Goal: Task Accomplishment & Management: Manage account settings

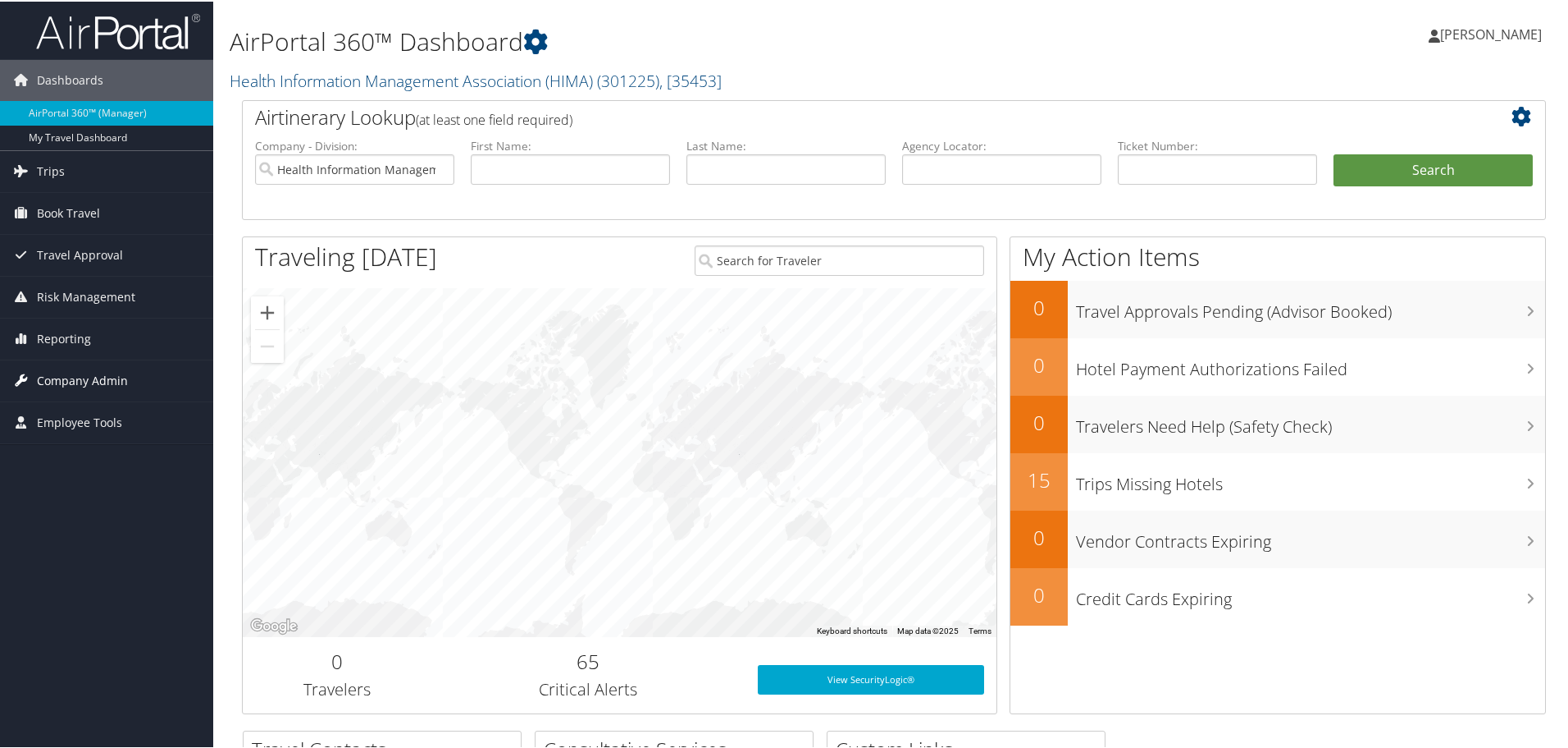
click at [53, 378] on span "Company Admin" at bounding box center [82, 379] width 91 height 41
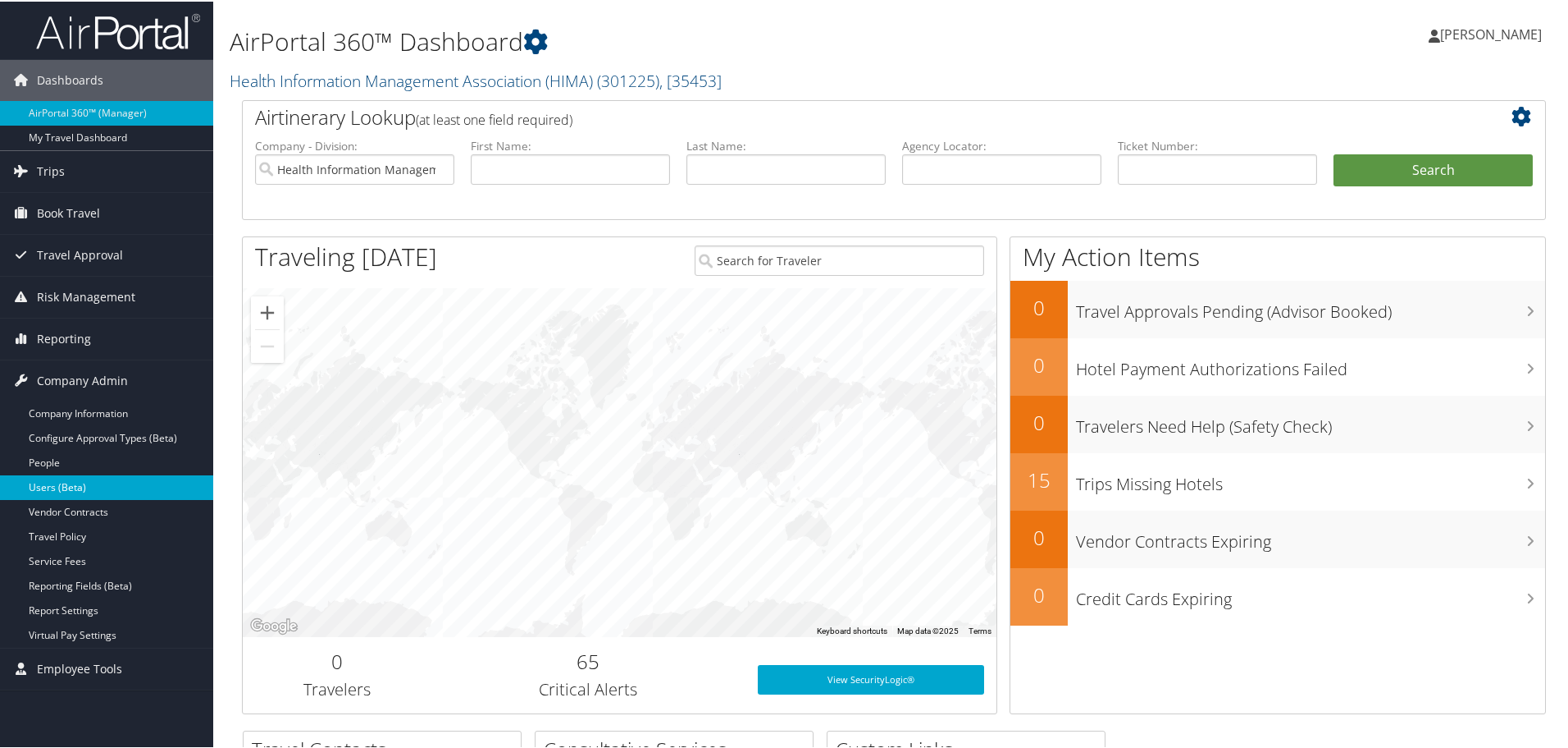
click at [39, 483] on link "Users (Beta)" at bounding box center [107, 485] width 213 height 24
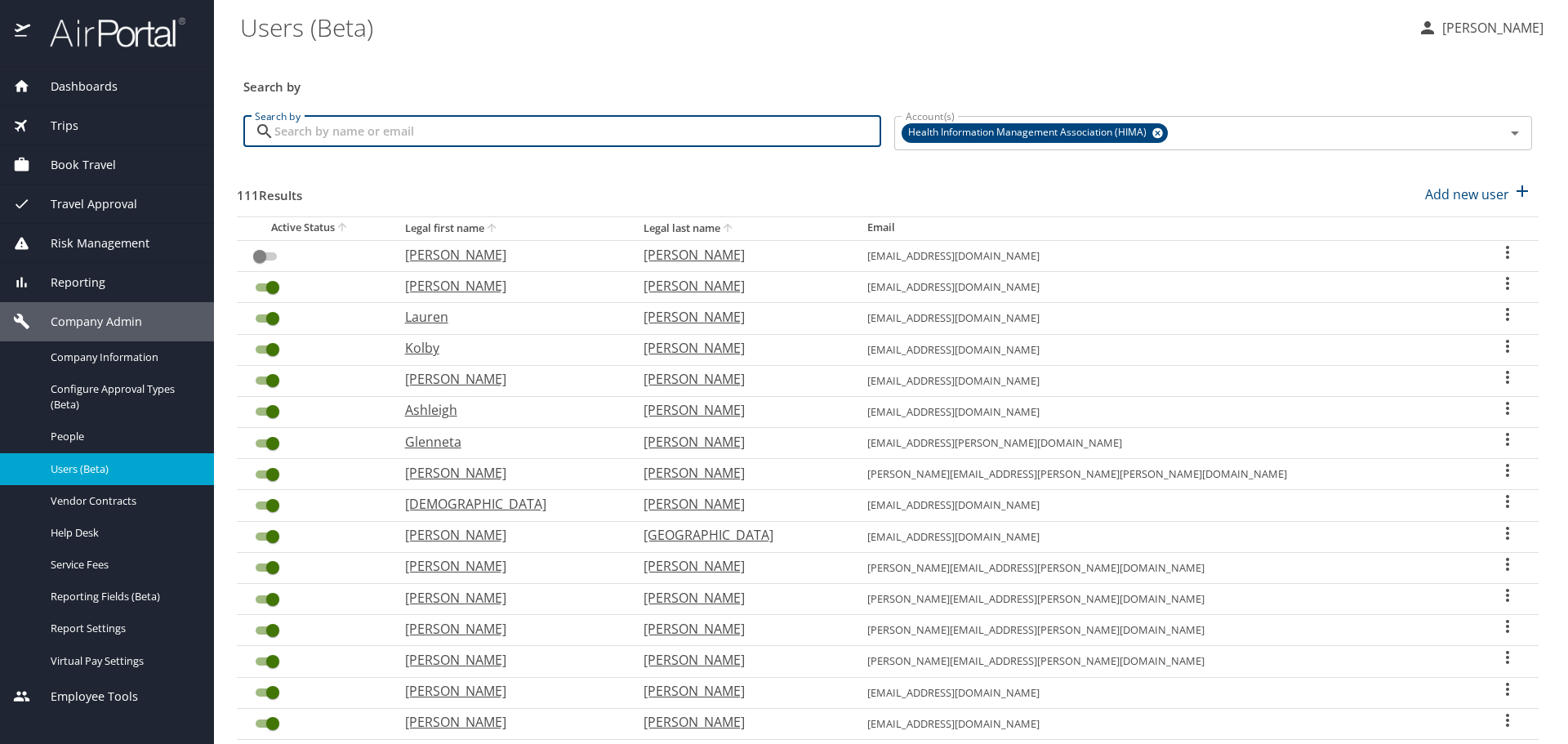
click at [755, 140] on input "Search by" at bounding box center [578, 131] width 607 height 31
type input "[US_STATE]"
checkbox input "true"
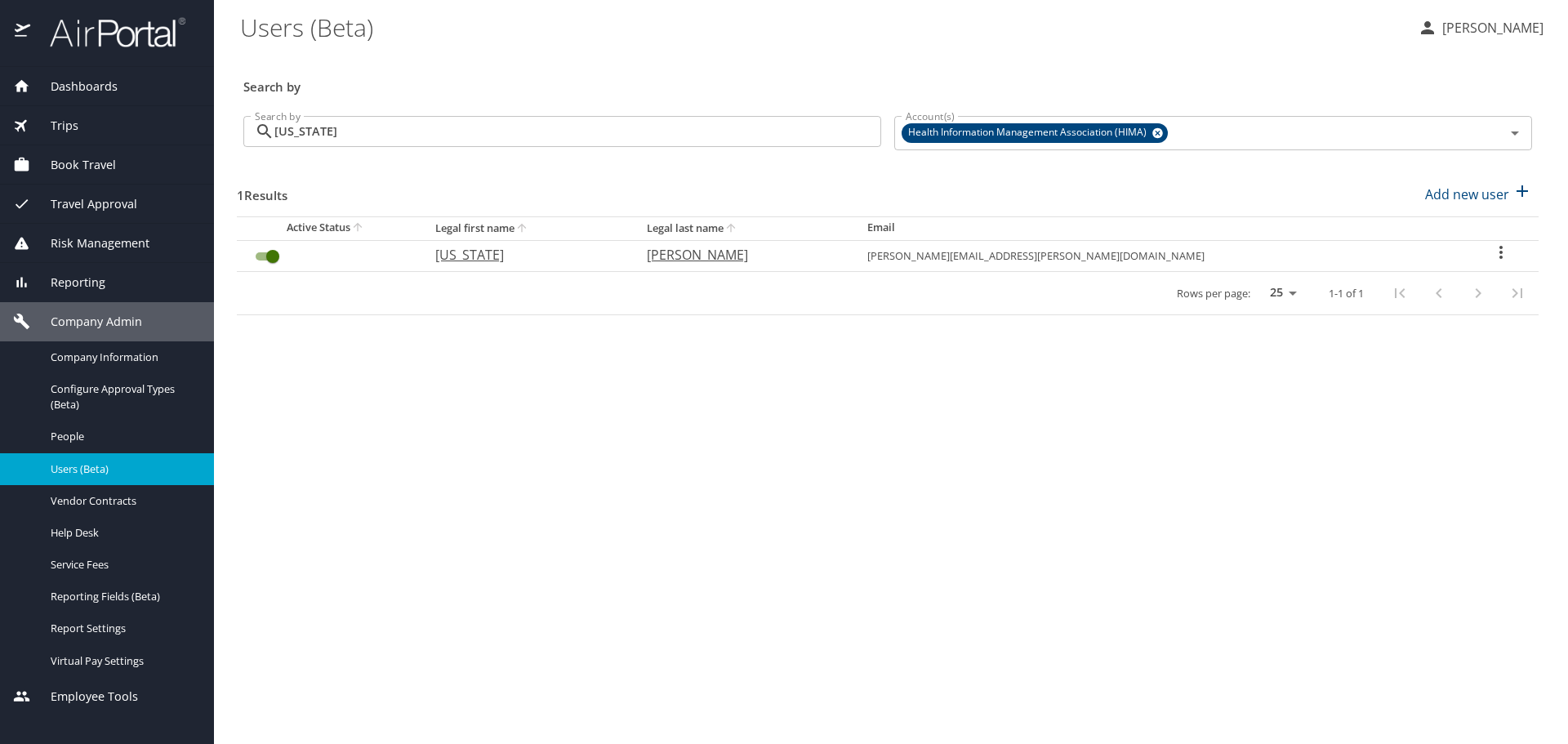
click at [1491, 253] on icon "User Search Table" at bounding box center [1501, 252] width 20 height 20
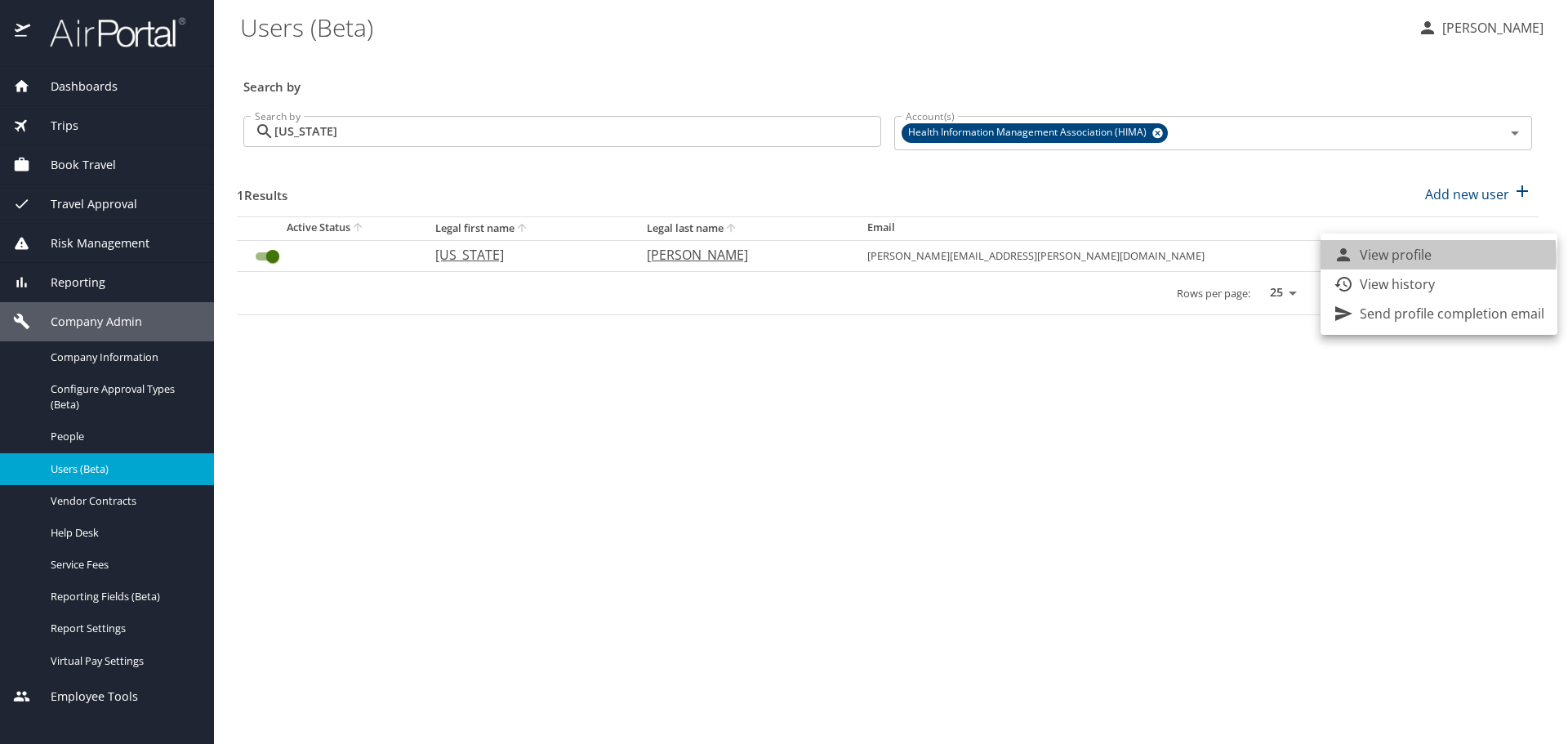
click at [1399, 258] on p "View profile" at bounding box center [1396, 254] width 72 height 20
select select "US"
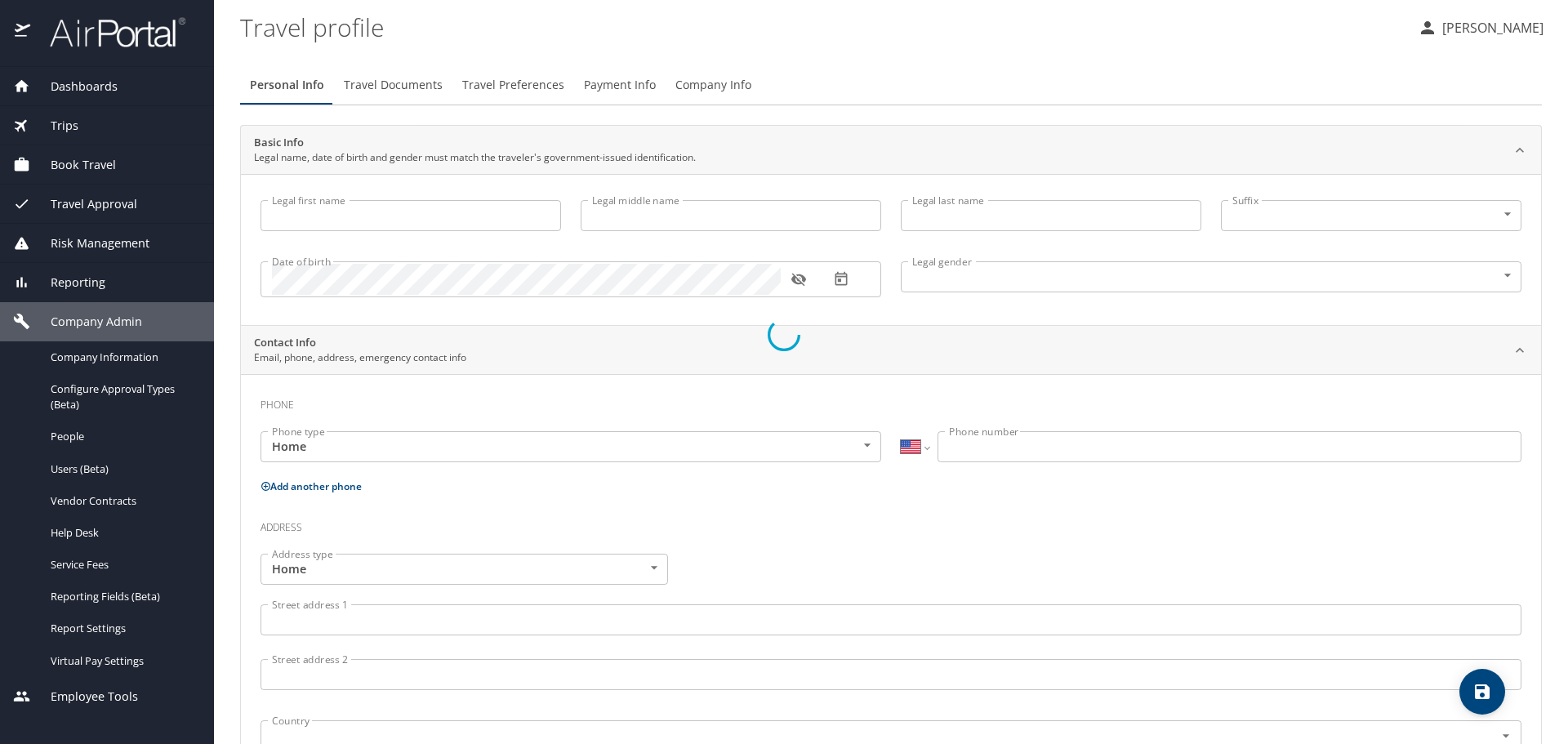
type input "[US_STATE]"
type input "[PERSON_NAME]"
type input "Undisclosed"
select select "US"
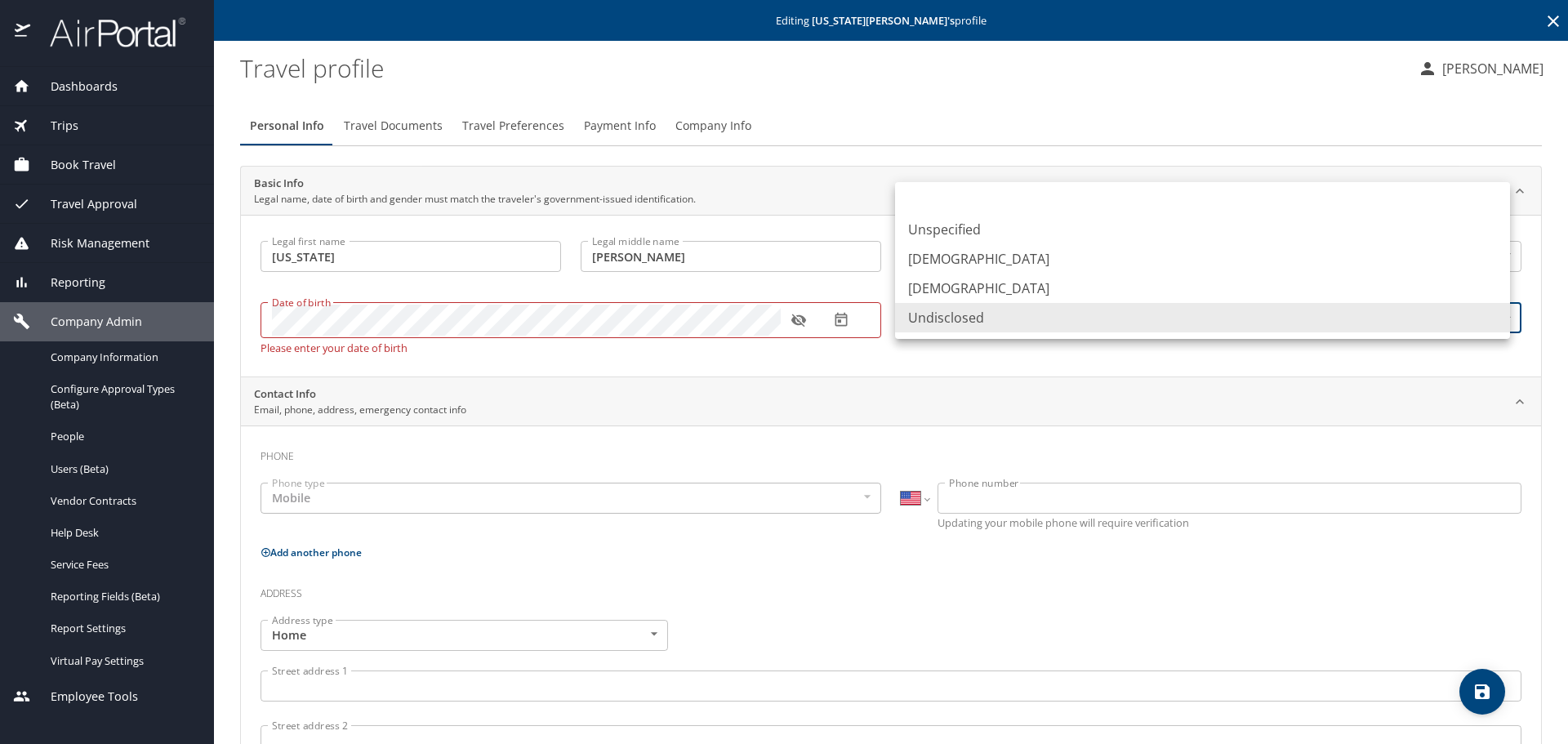
click at [1172, 320] on body "Dashboards AirPortal 360™ Manager My Travel Dashboard Trips Airtinerary® Lookup…" at bounding box center [784, 372] width 1568 height 744
click at [1195, 284] on li "[DEMOGRAPHIC_DATA]" at bounding box center [1202, 288] width 615 height 29
type input "[DEMOGRAPHIC_DATA]"
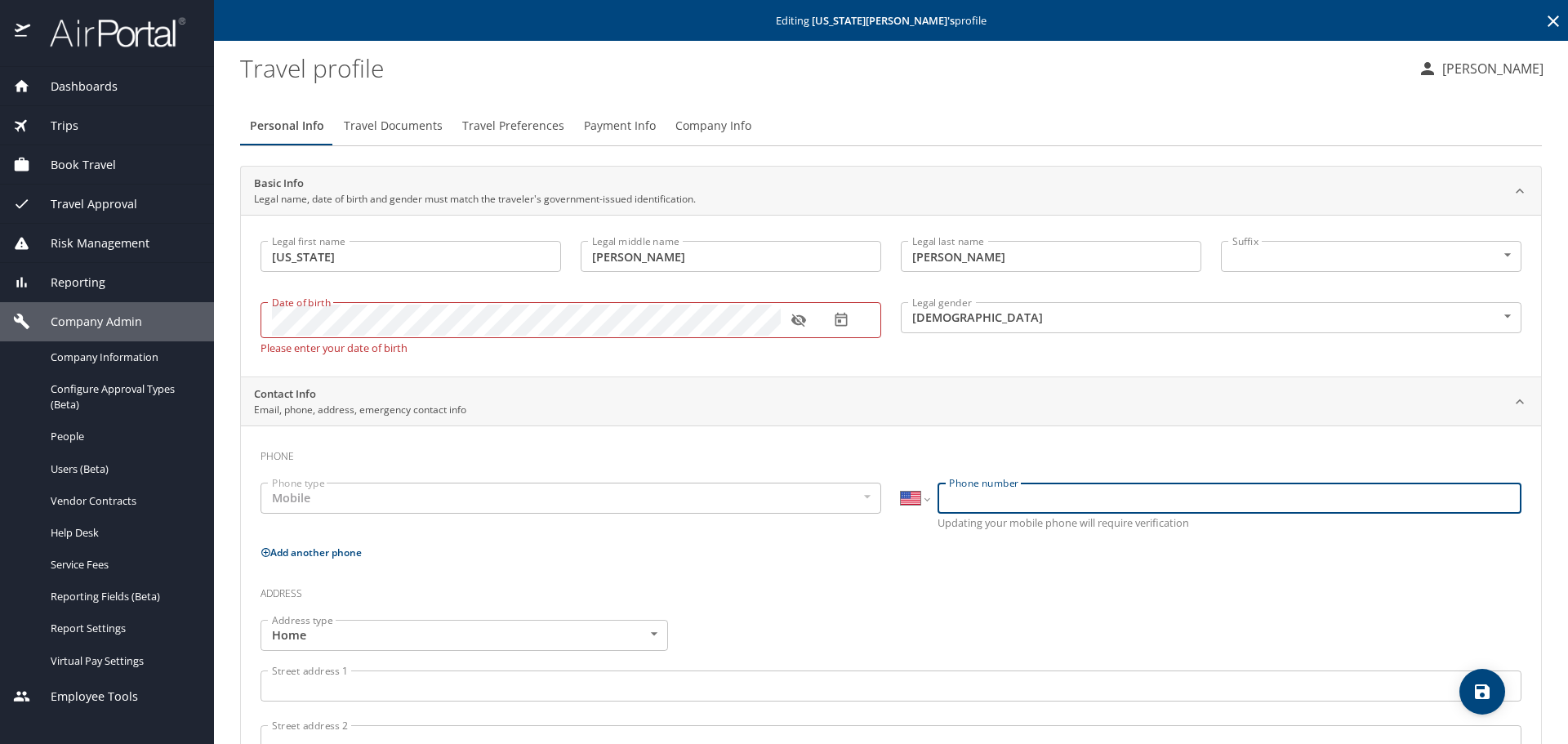
click at [1053, 498] on input "Phone number" at bounding box center [1229, 498] width 584 height 31
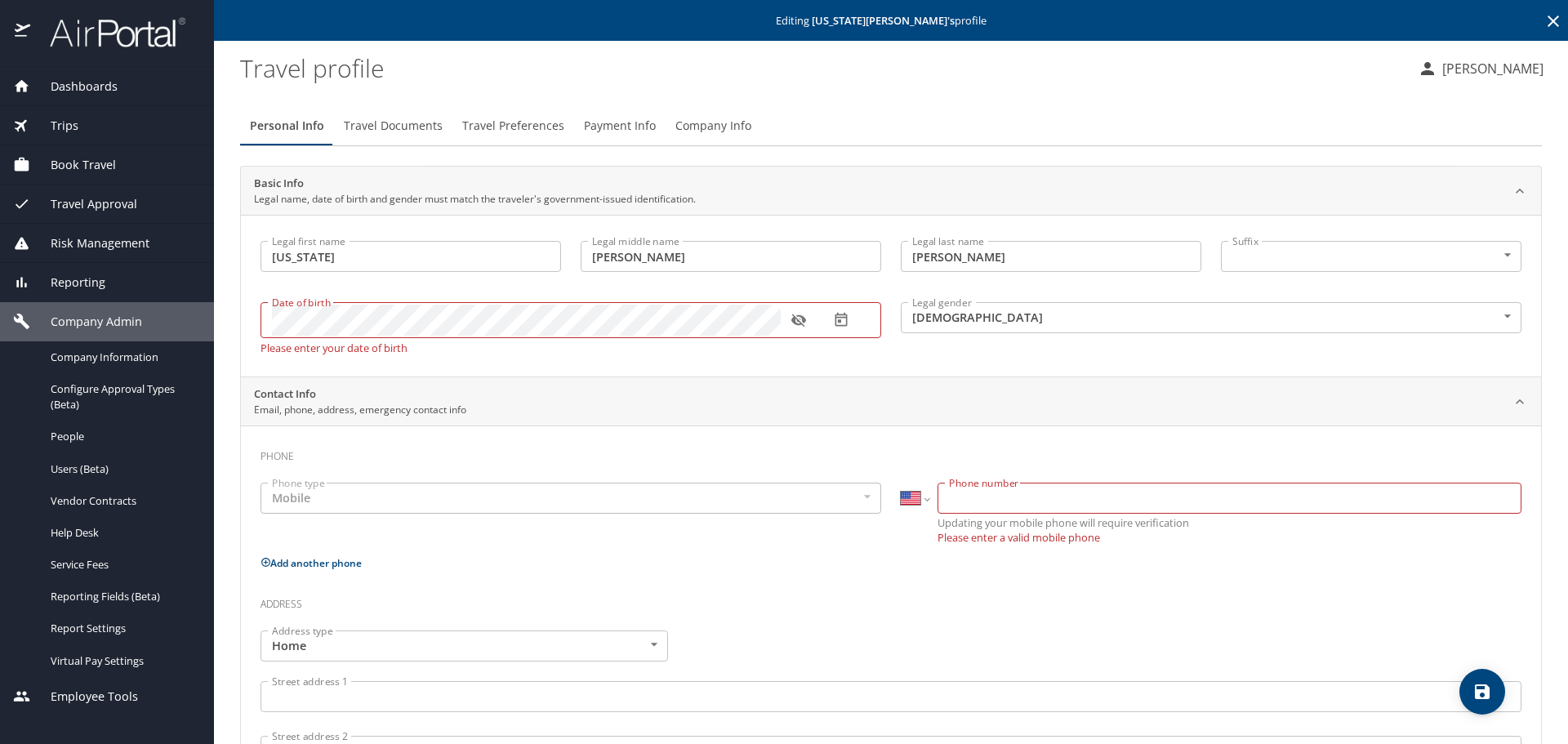
click at [921, 348] on div "Legal gender [DEMOGRAPHIC_DATA] [DEMOGRAPHIC_DATA] Legal gender" at bounding box center [1211, 324] width 640 height 78
click at [1126, 496] on input "Phone number" at bounding box center [1229, 498] width 584 height 31
type input "[PHONE_NUMBER]"
click at [1138, 537] on div "International [GEOGRAPHIC_DATA] [GEOGRAPHIC_DATA] [GEOGRAPHIC_DATA] [GEOGRAPHIC…" at bounding box center [1211, 507] width 640 height 69
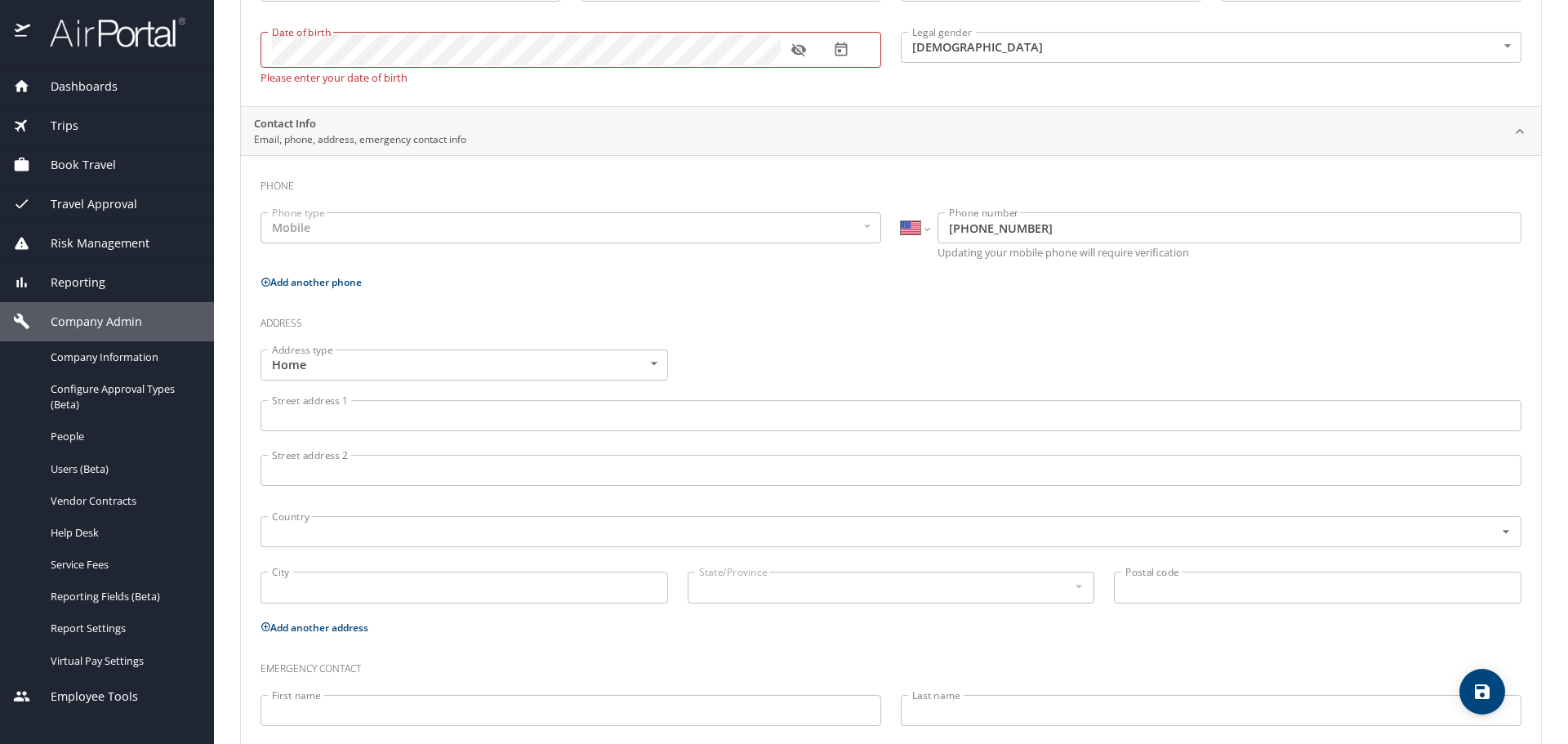
scroll to position [361, 0]
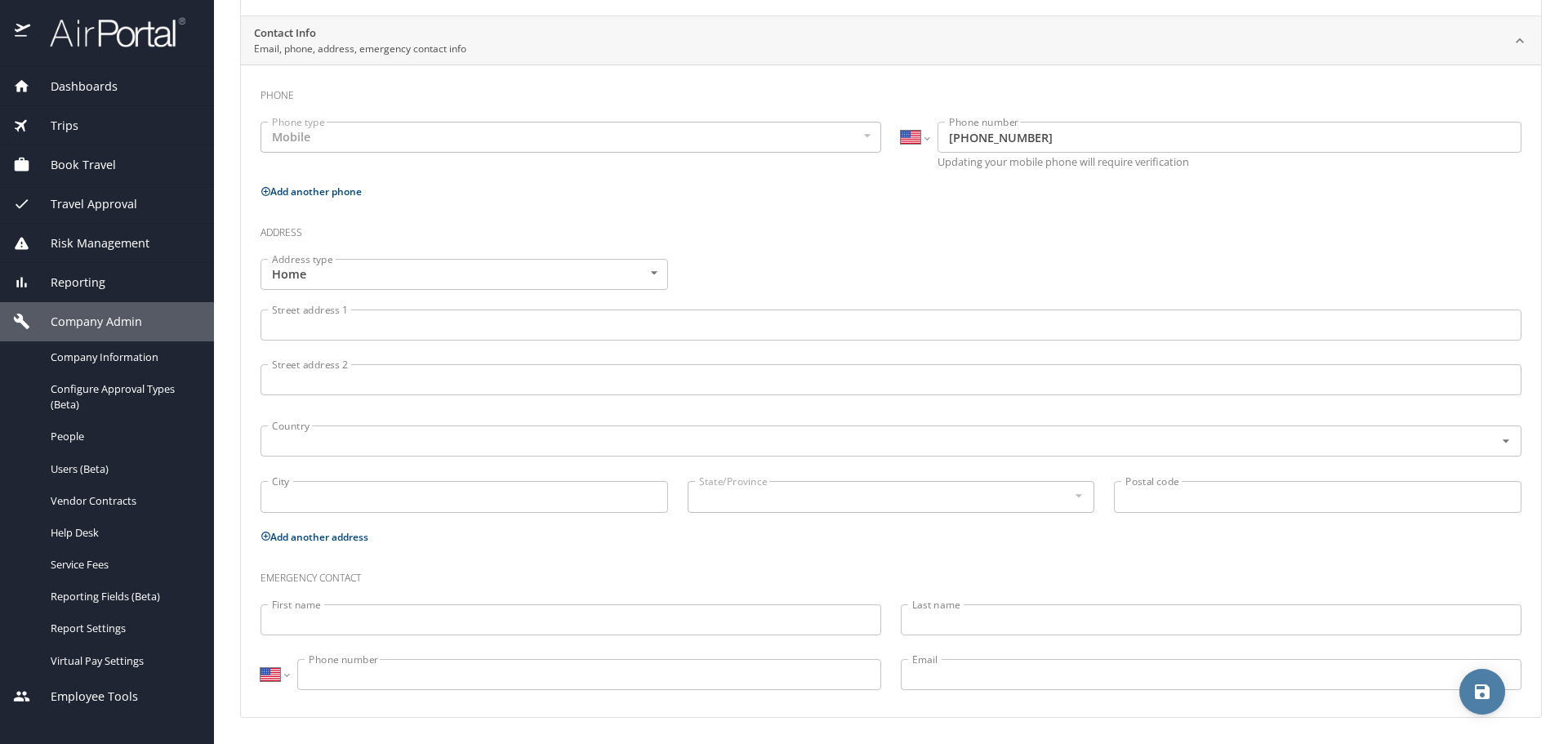
click at [1485, 697] on icon "save" at bounding box center [1482, 691] width 15 height 15
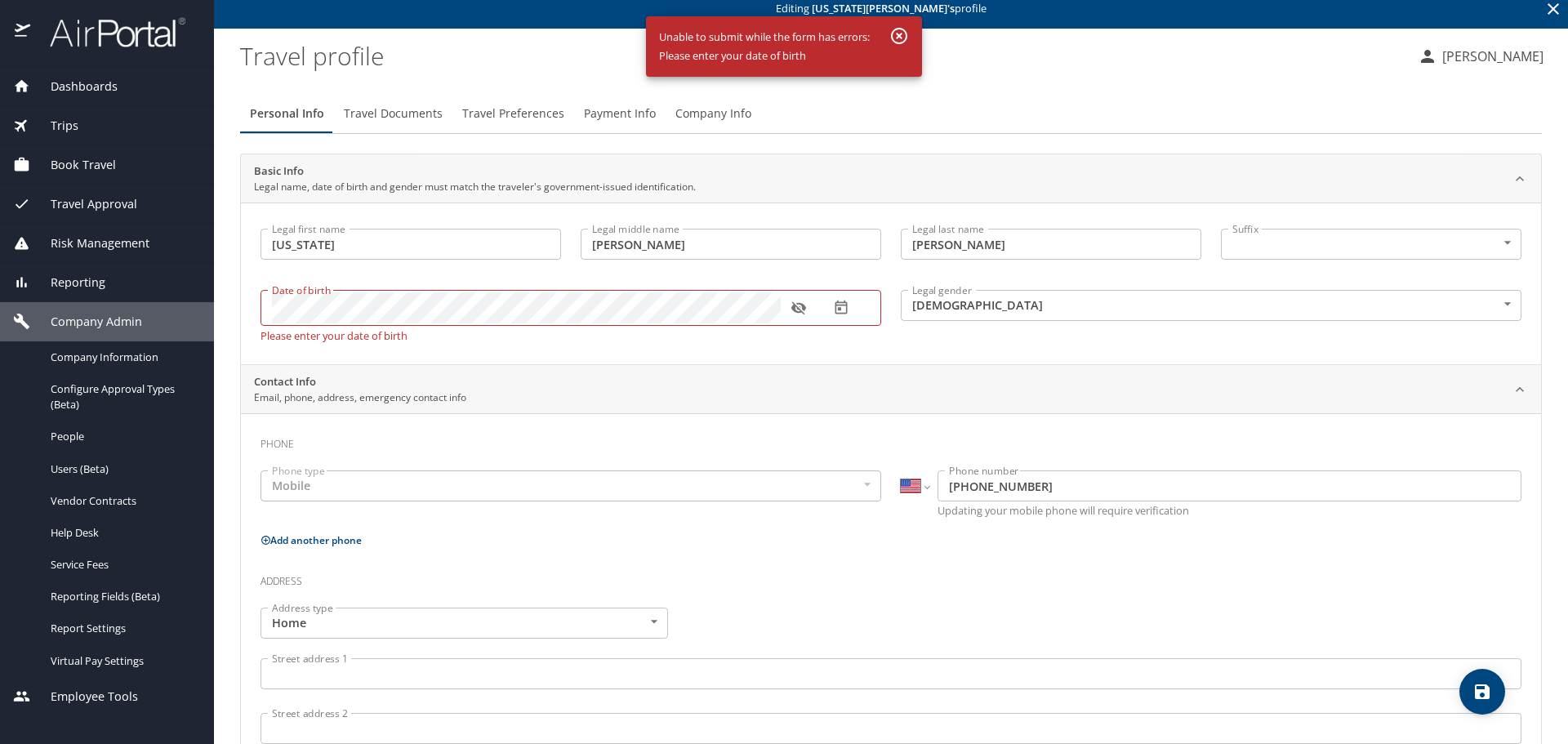
scroll to position [0, 0]
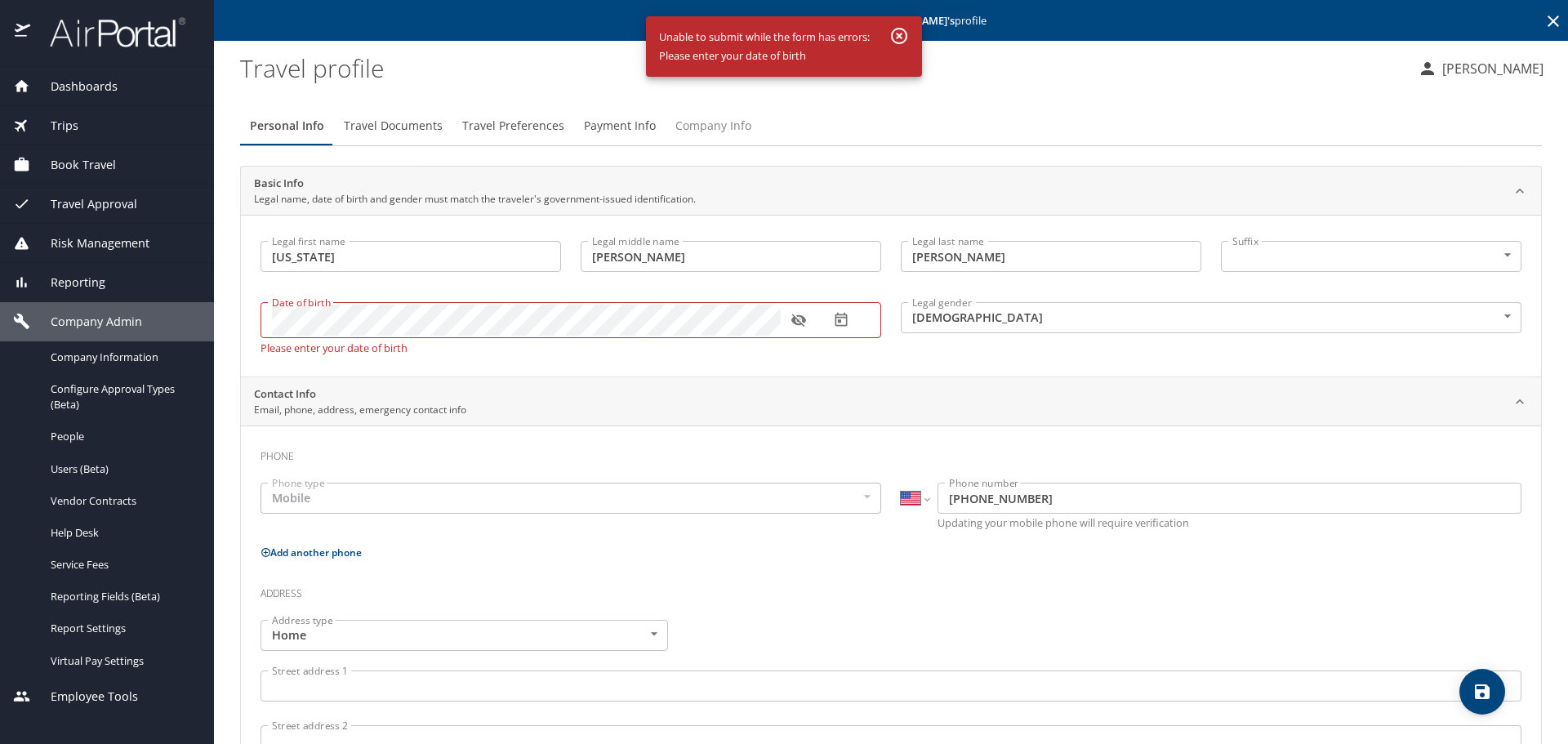
click at [716, 116] on span "Company Info" at bounding box center [713, 126] width 76 height 21
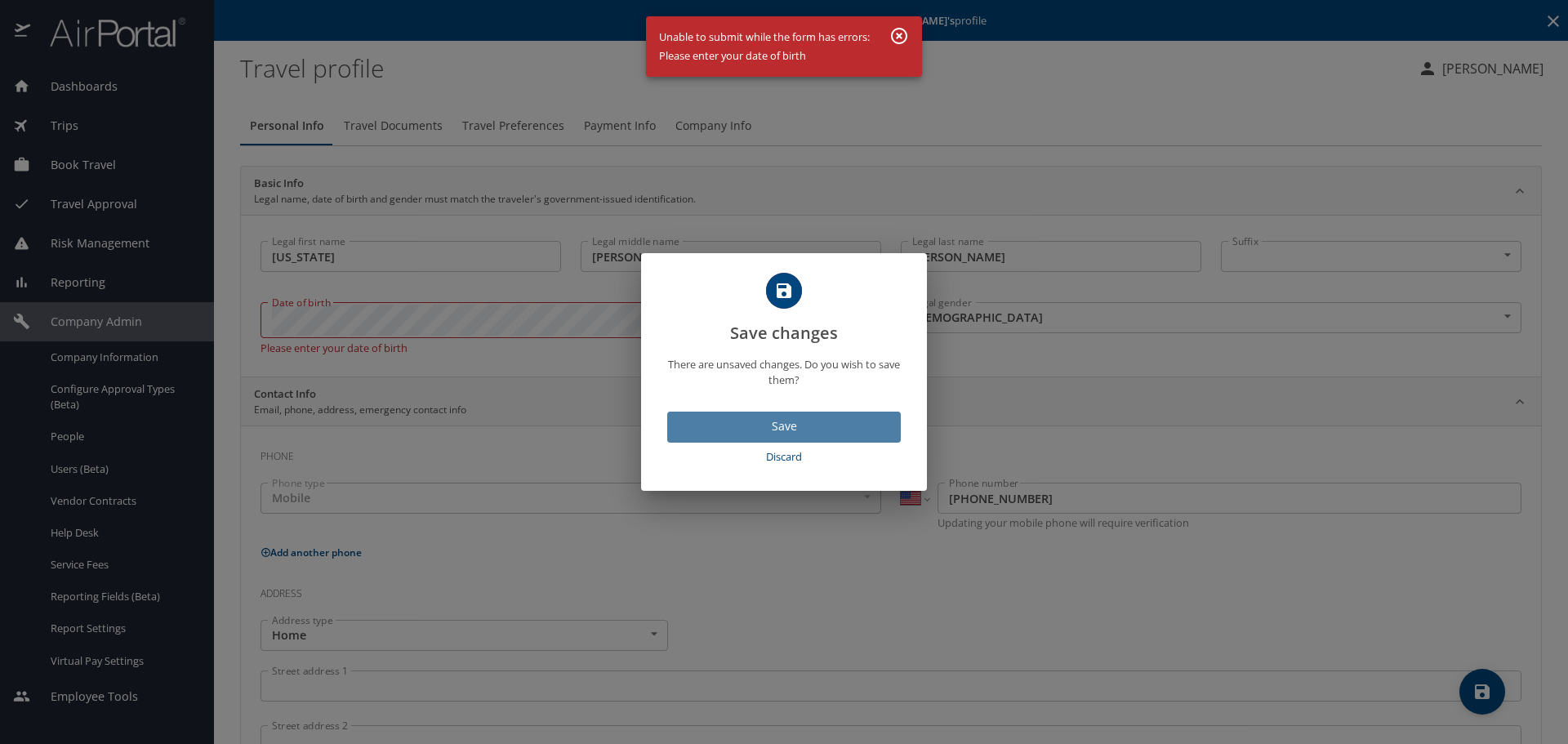
click at [730, 422] on span "Save" at bounding box center [784, 427] width 208 height 21
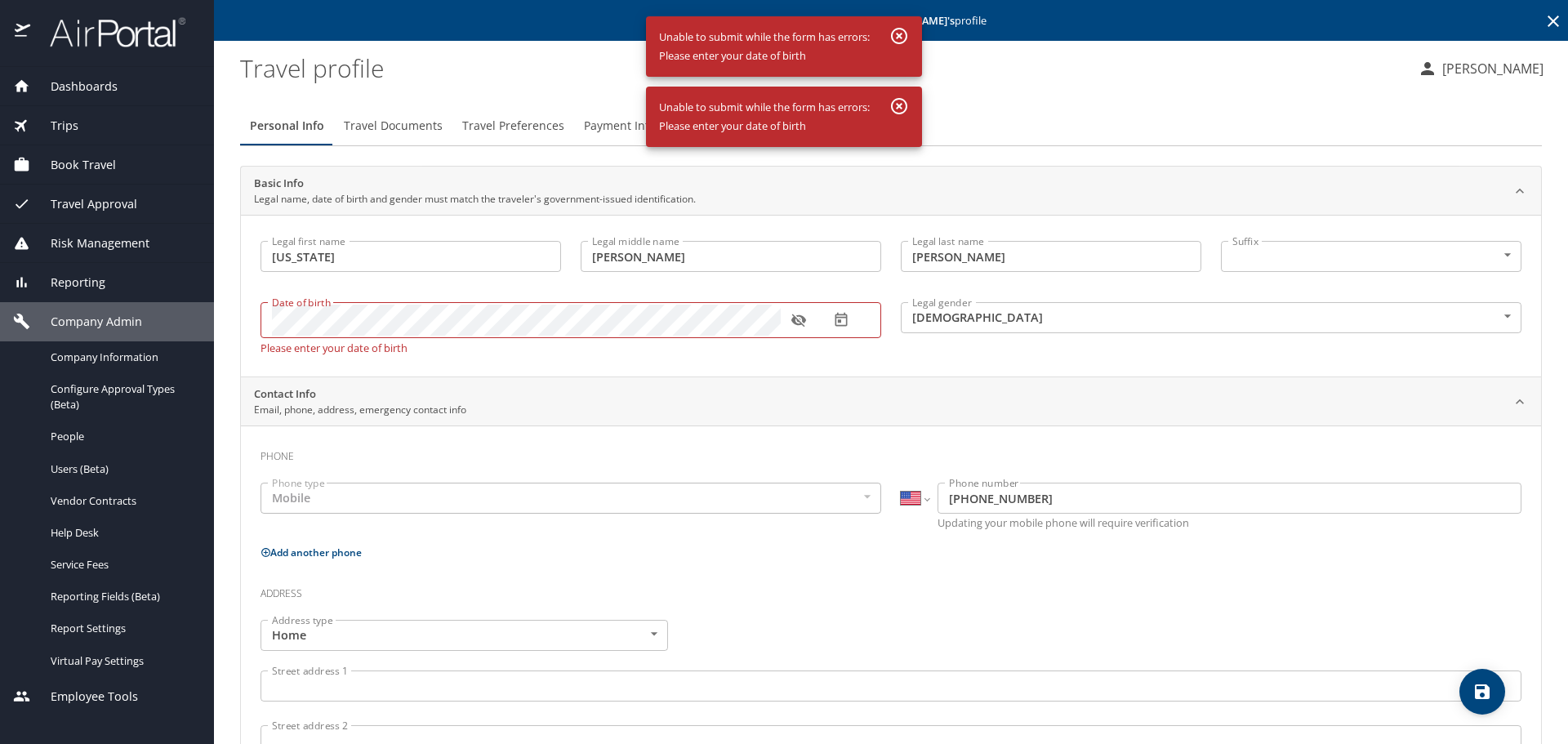
click at [894, 97] on icon "button" at bounding box center [899, 106] width 20 height 20
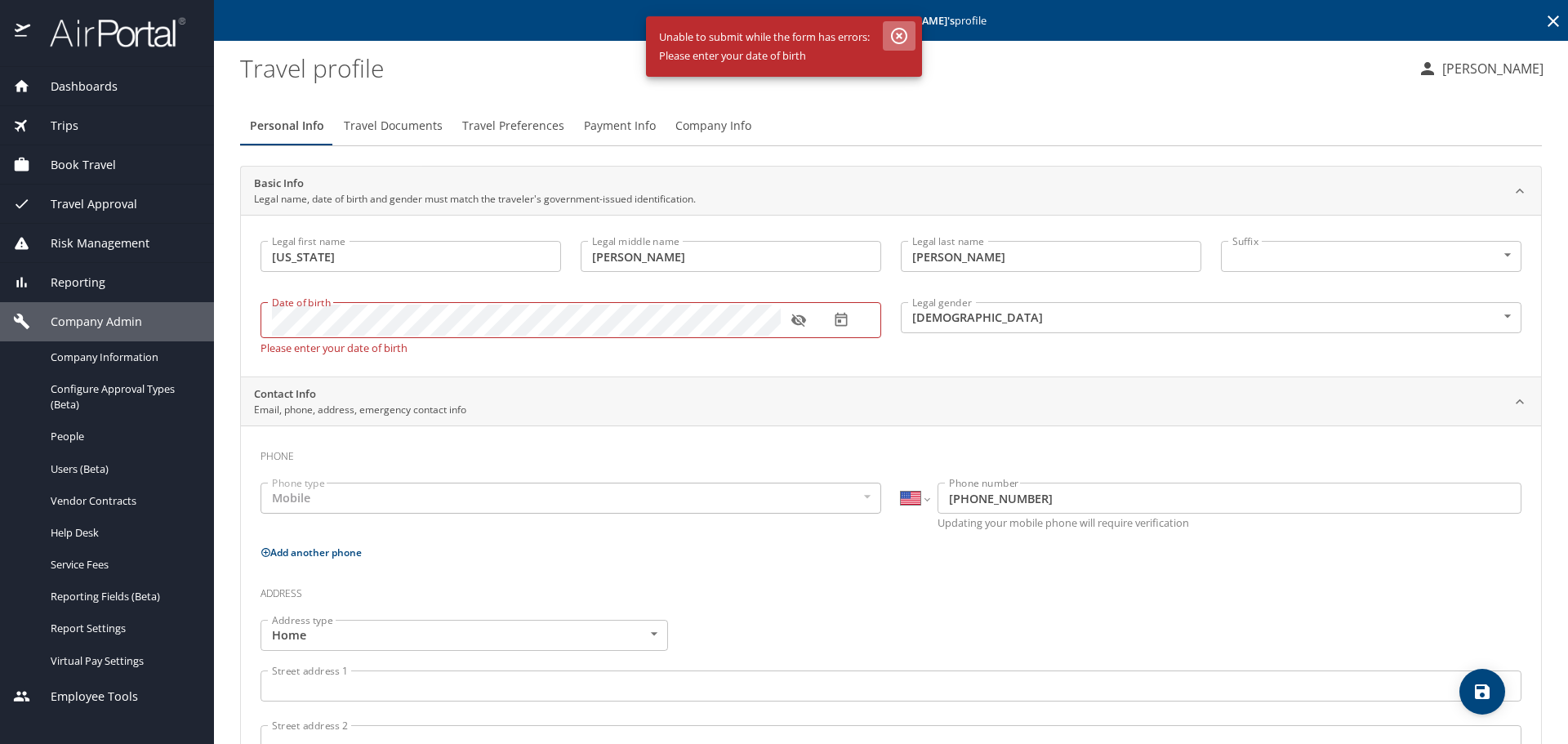
click at [900, 36] on icon "button" at bounding box center [899, 35] width 16 height 16
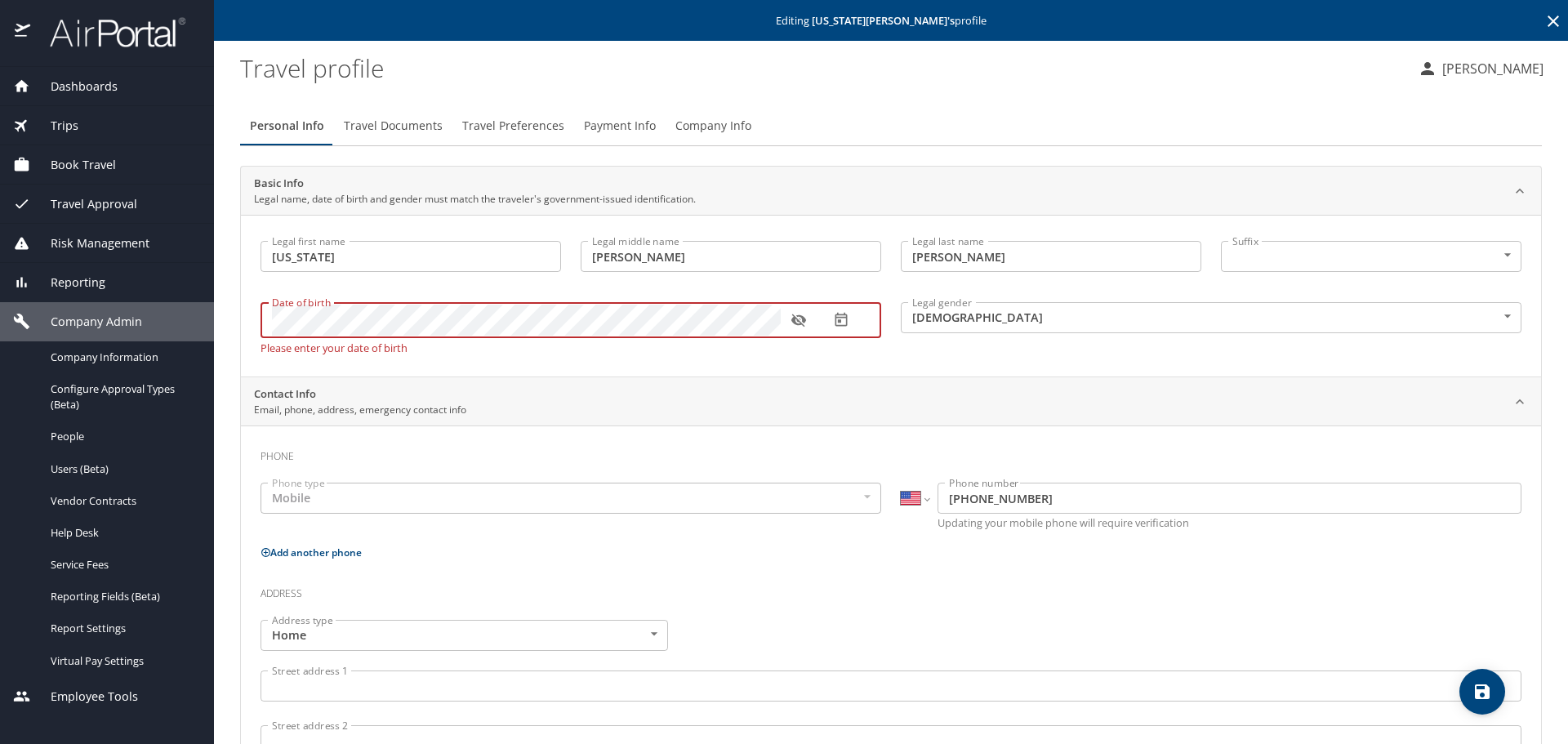
click at [714, 122] on span "Company Info" at bounding box center [713, 126] width 76 height 21
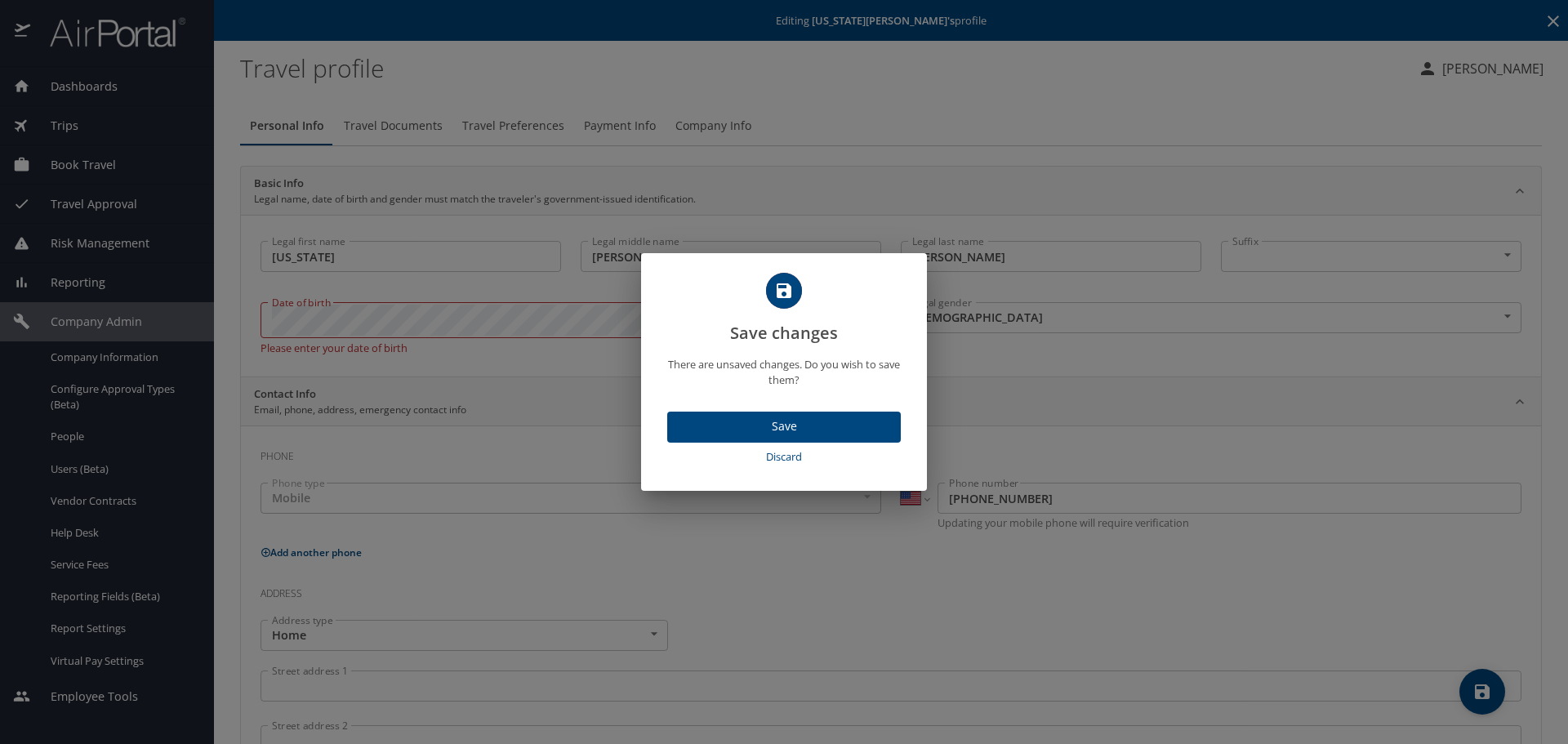
click at [785, 453] on span "Discard" at bounding box center [784, 457] width 221 height 19
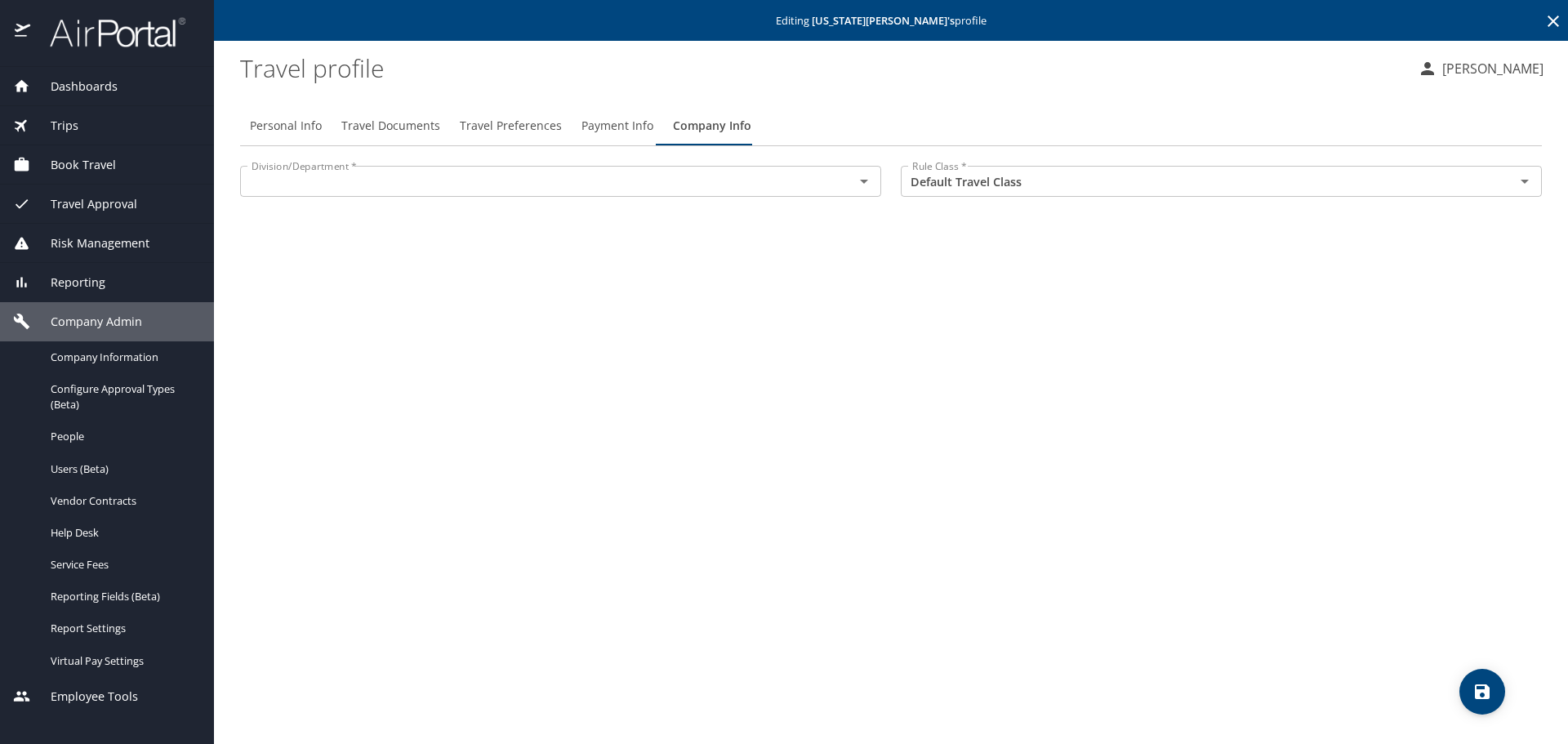
click at [789, 189] on input "text" at bounding box center [536, 181] width 583 height 22
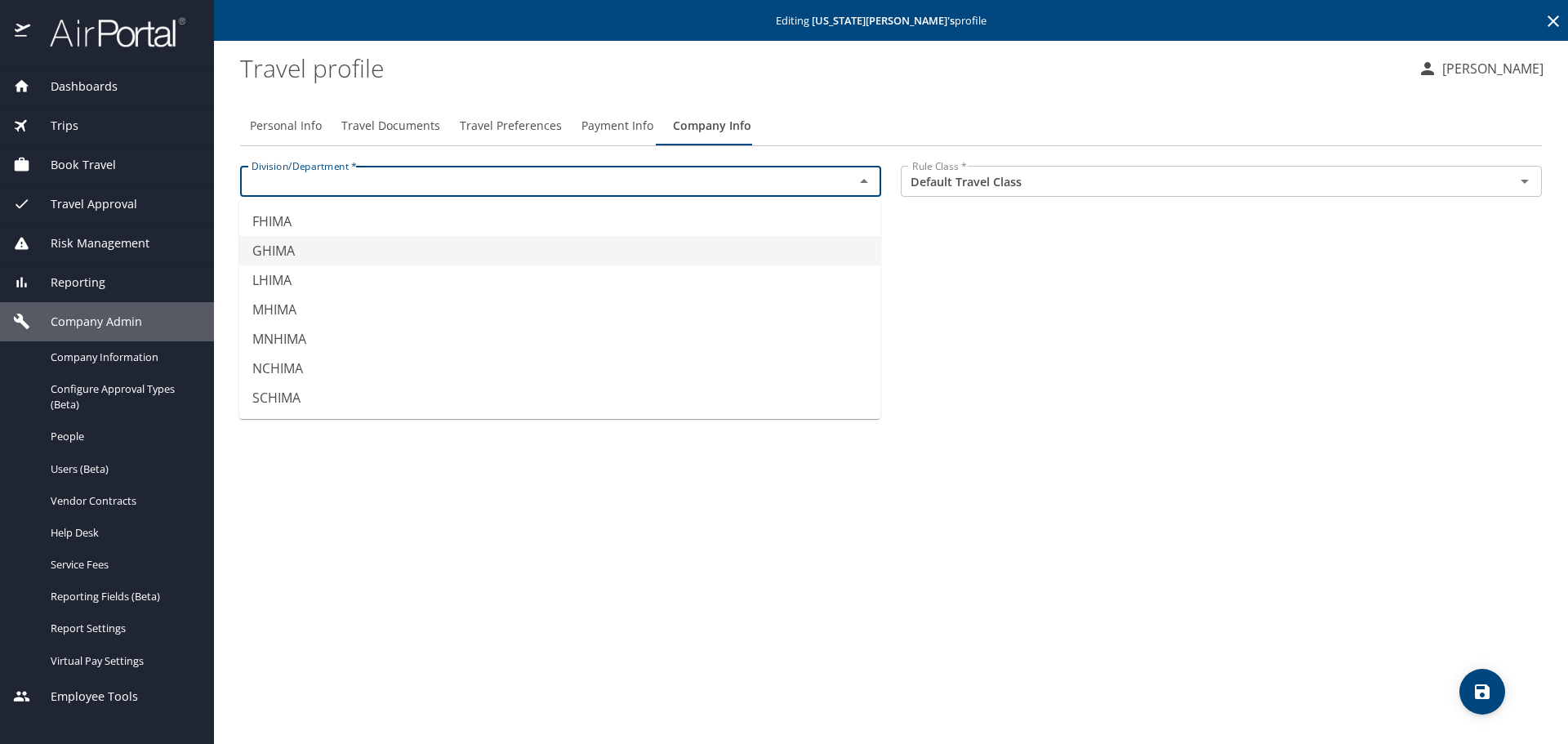
click at [768, 241] on li "GHIMA" at bounding box center [559, 251] width 641 height 29
type input "GHIMA"
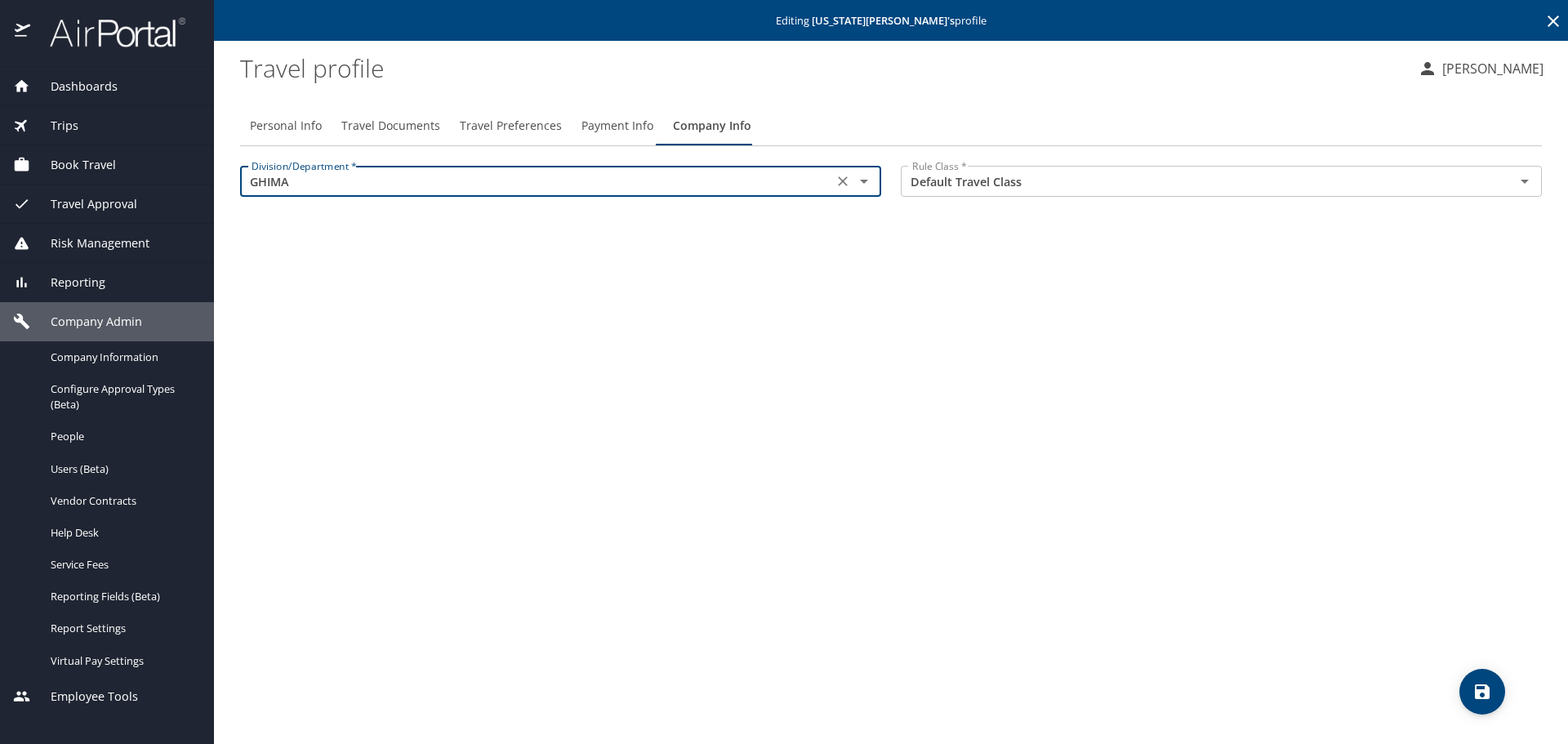
click at [1478, 693] on icon "save" at bounding box center [1482, 691] width 15 height 15
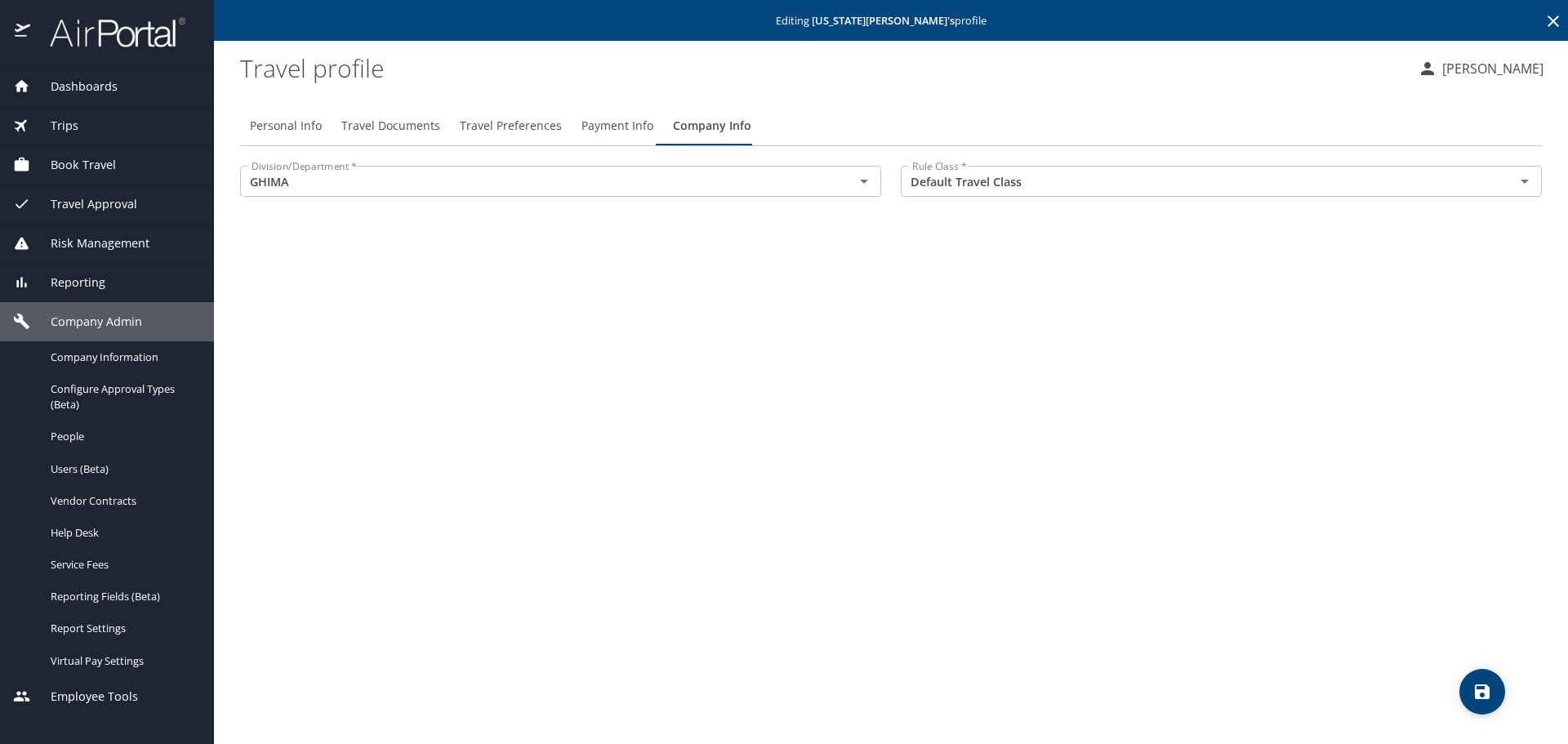
click at [1553, 21] on icon at bounding box center [1552, 21] width 11 height 11
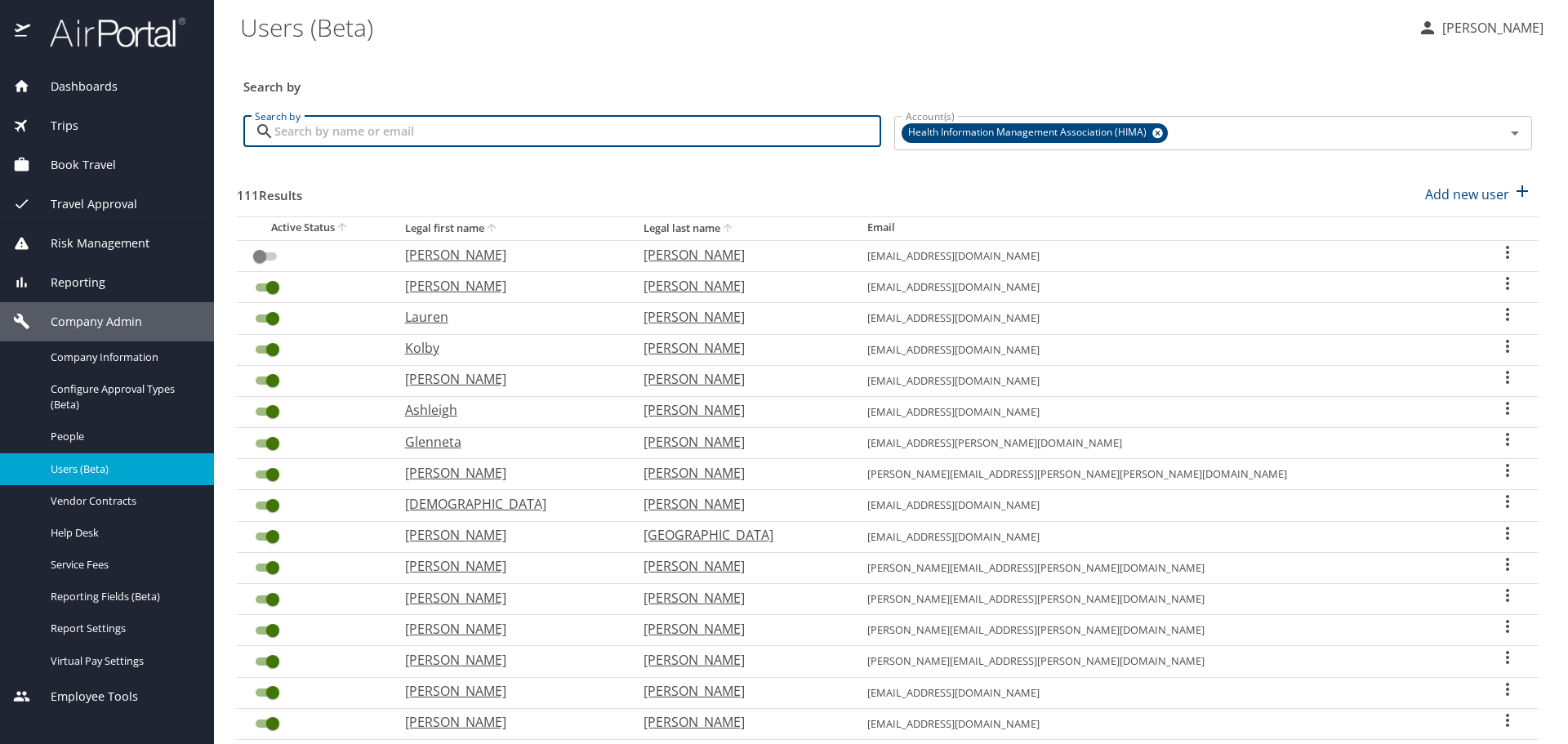
click at [662, 129] on input "Search by" at bounding box center [578, 131] width 607 height 31
click at [469, 129] on input "Search by" at bounding box center [578, 131] width 607 height 31
type input "sha"
checkbox input "true"
checkbox input "false"
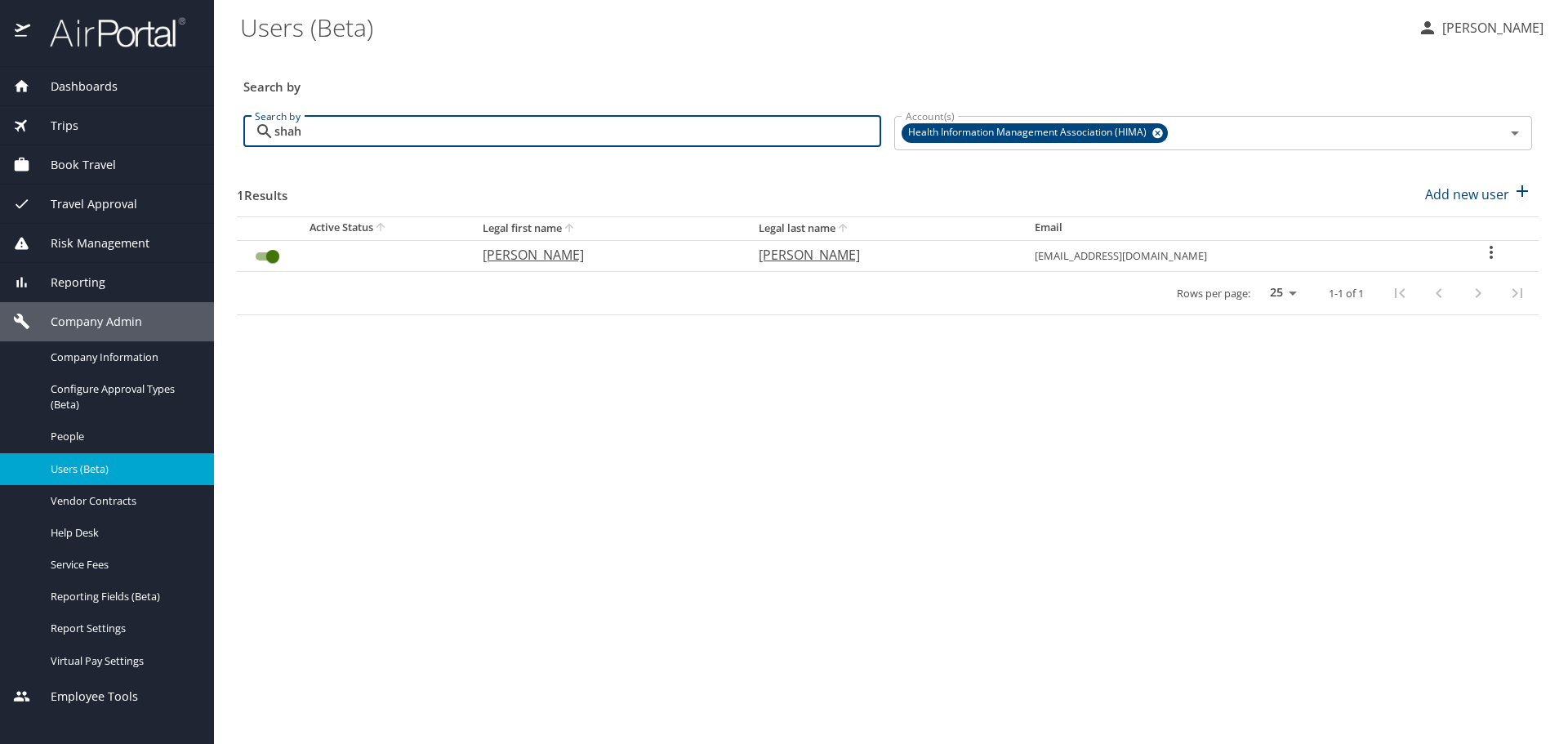
type input "shah"
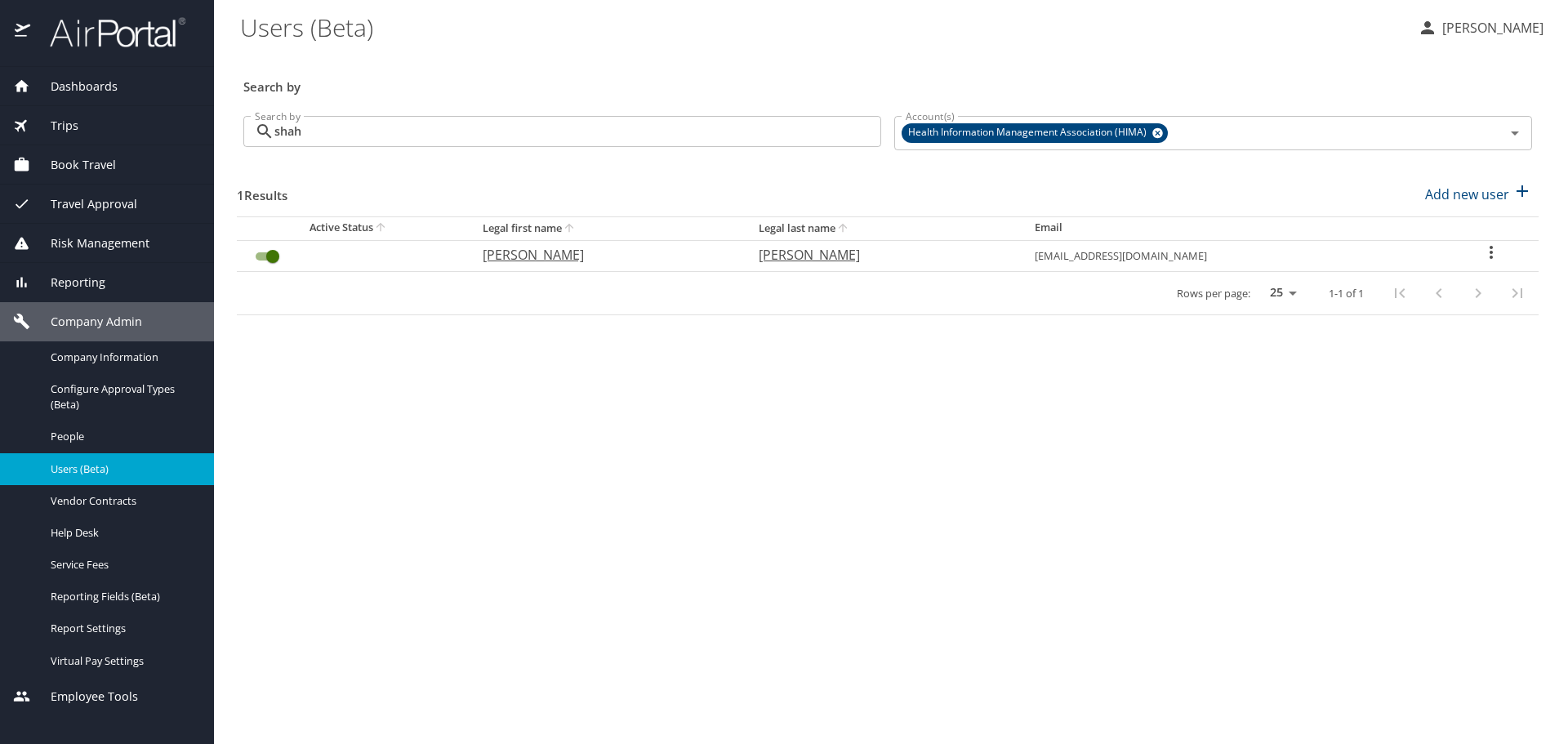
click at [830, 259] on p "[PERSON_NAME]" at bounding box center [881, 254] width 243 height 20
select select "US"
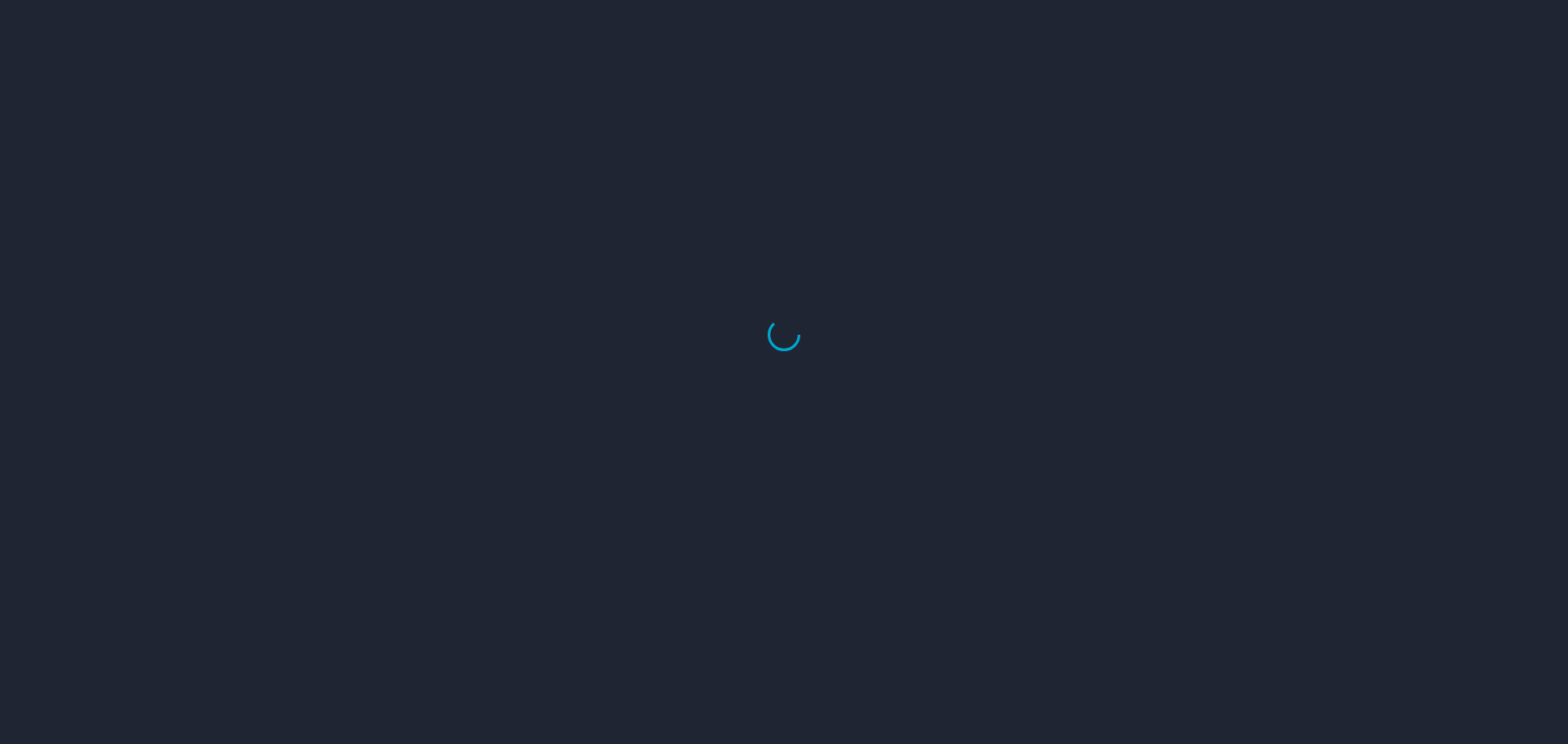
select select "US"
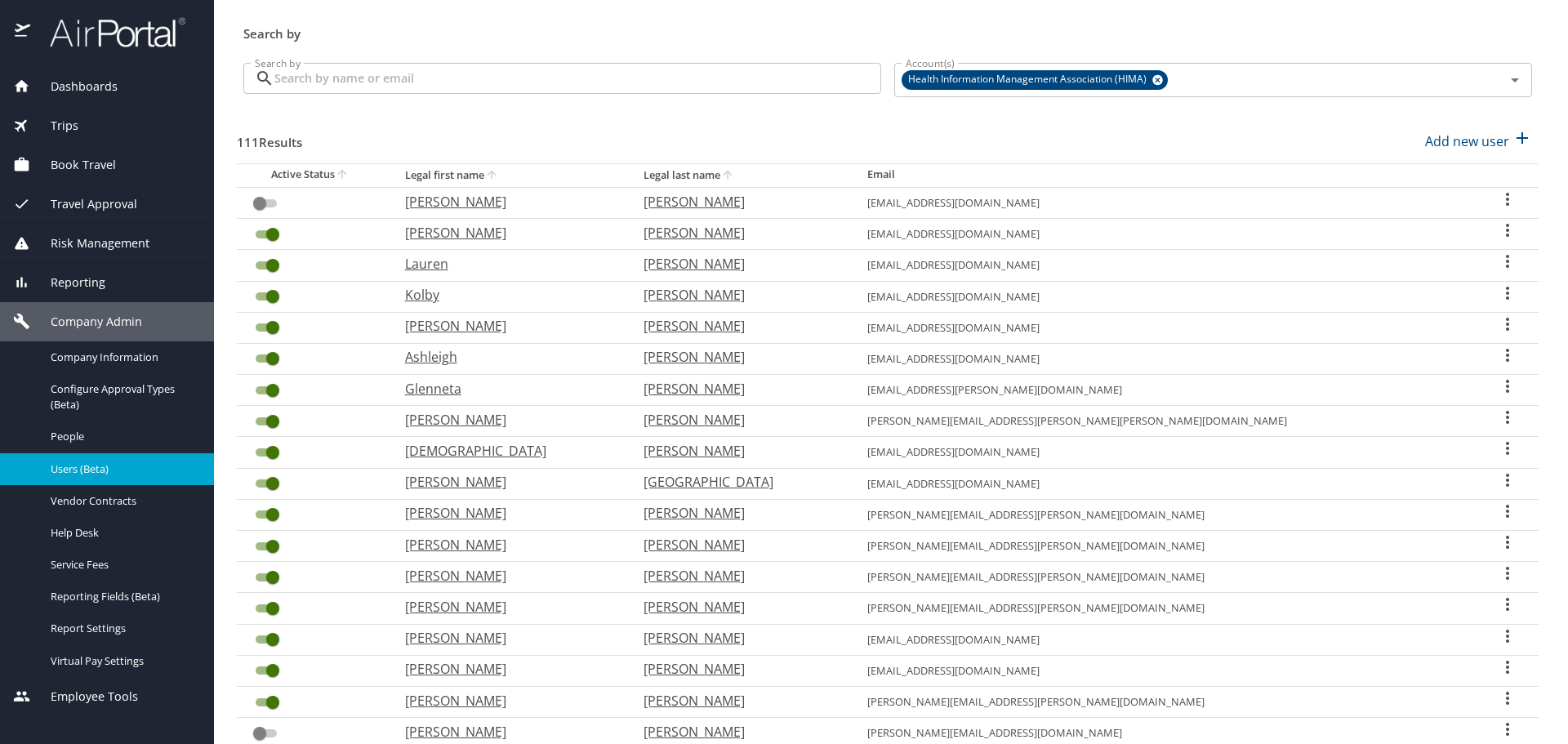
scroll to position [82, 0]
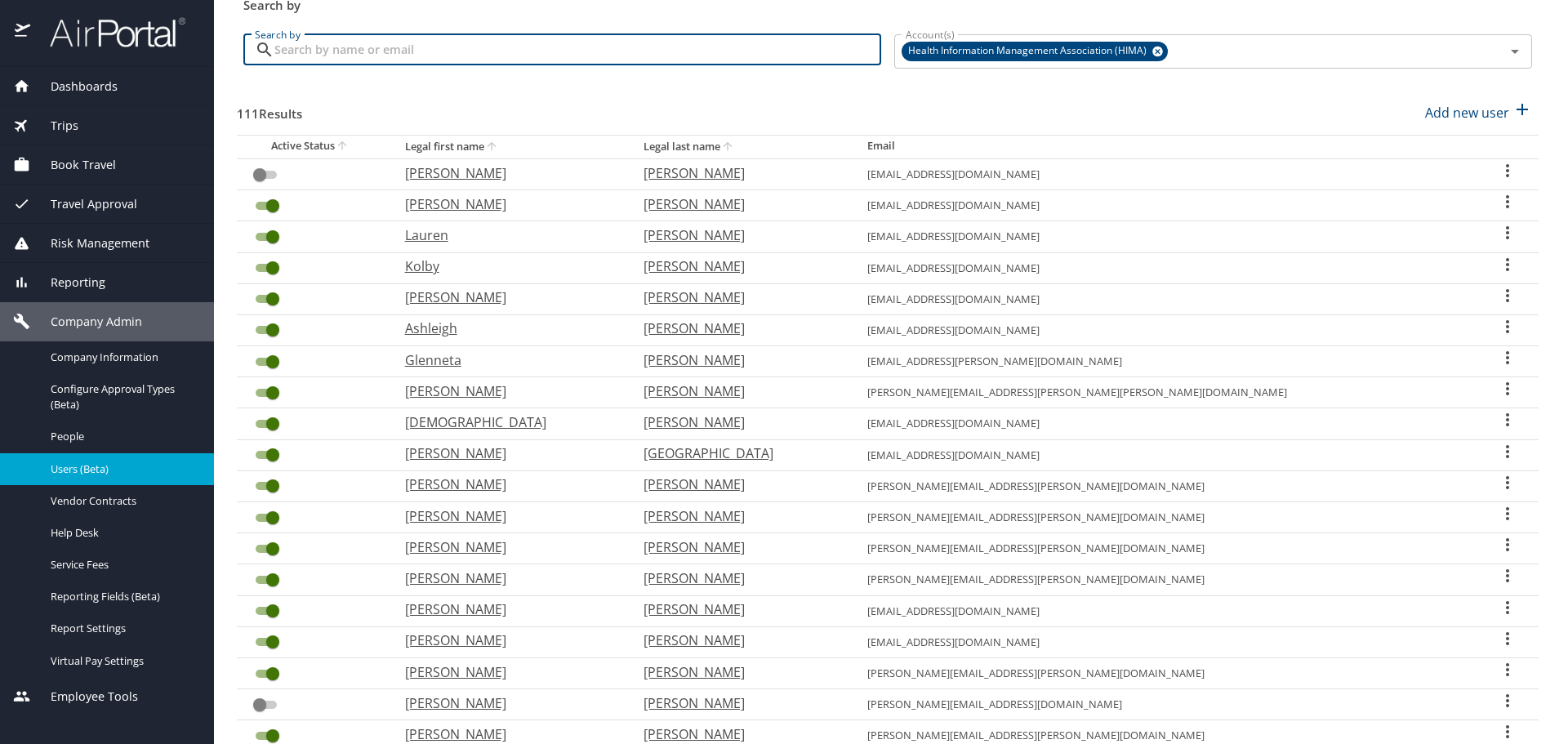
click at [513, 53] on input "Search by" at bounding box center [578, 50] width 607 height 31
type input "sub"
checkbox input "true"
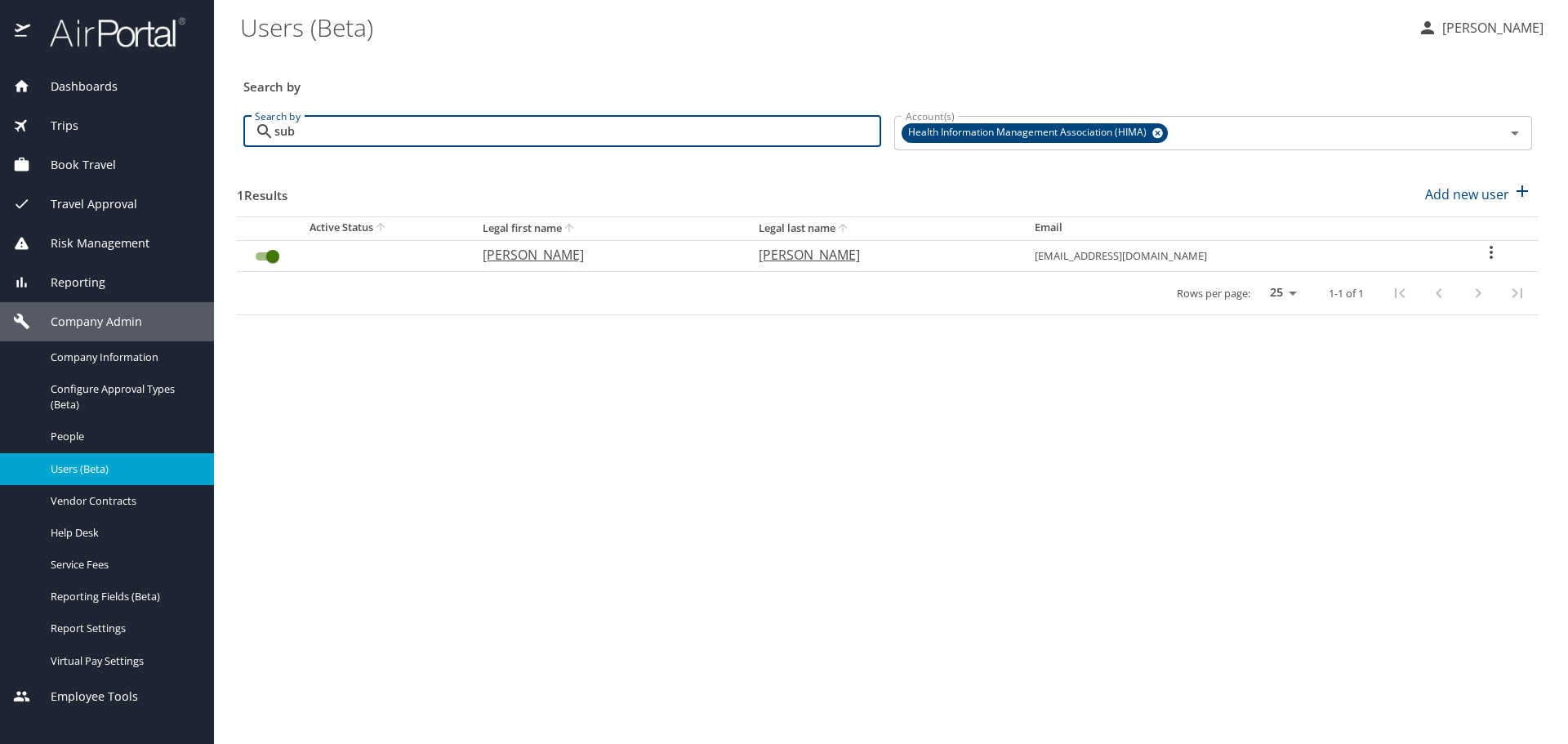
scroll to position [0, 0]
type input "sub"
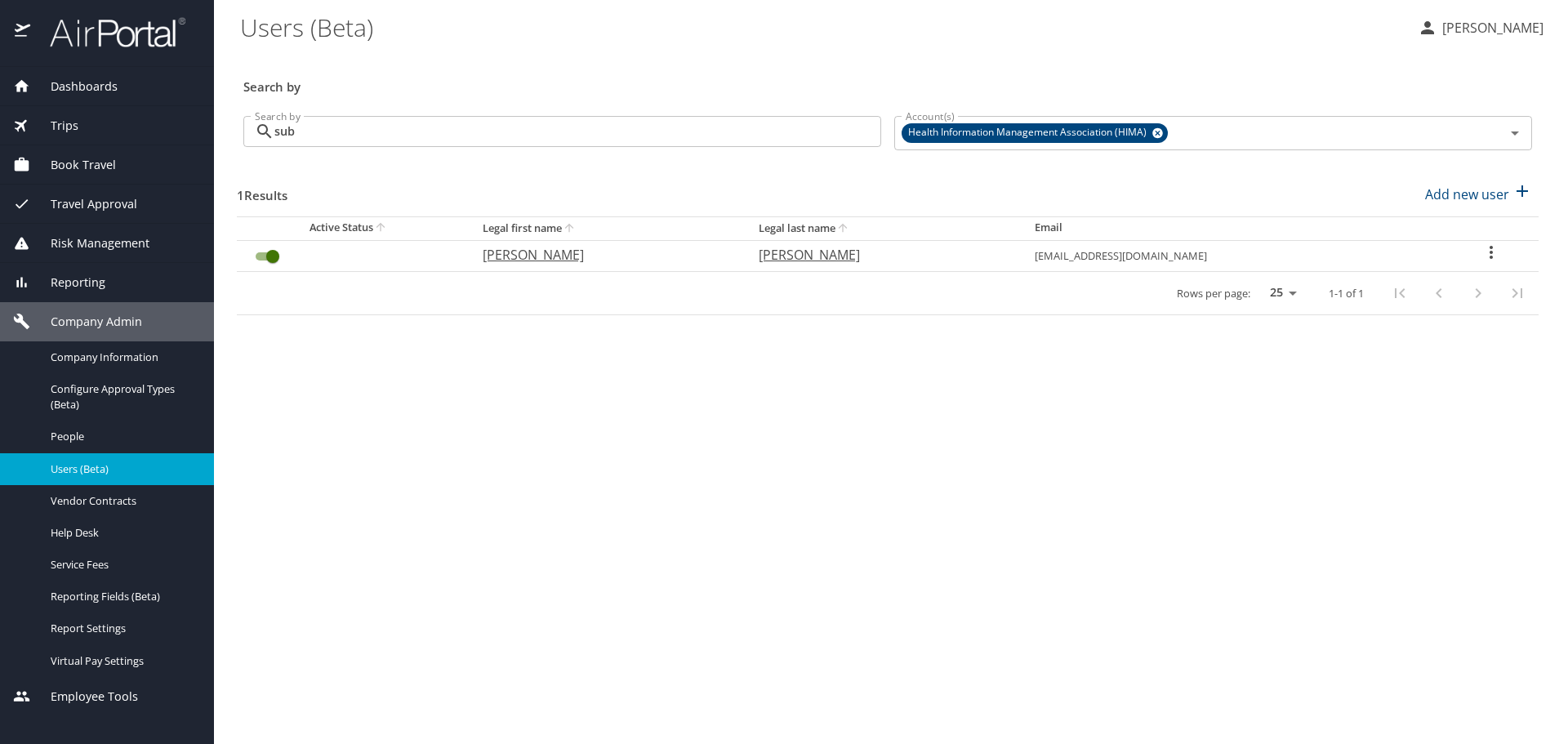
click at [1485, 255] on icon "User Search Table" at bounding box center [1491, 252] width 20 height 20
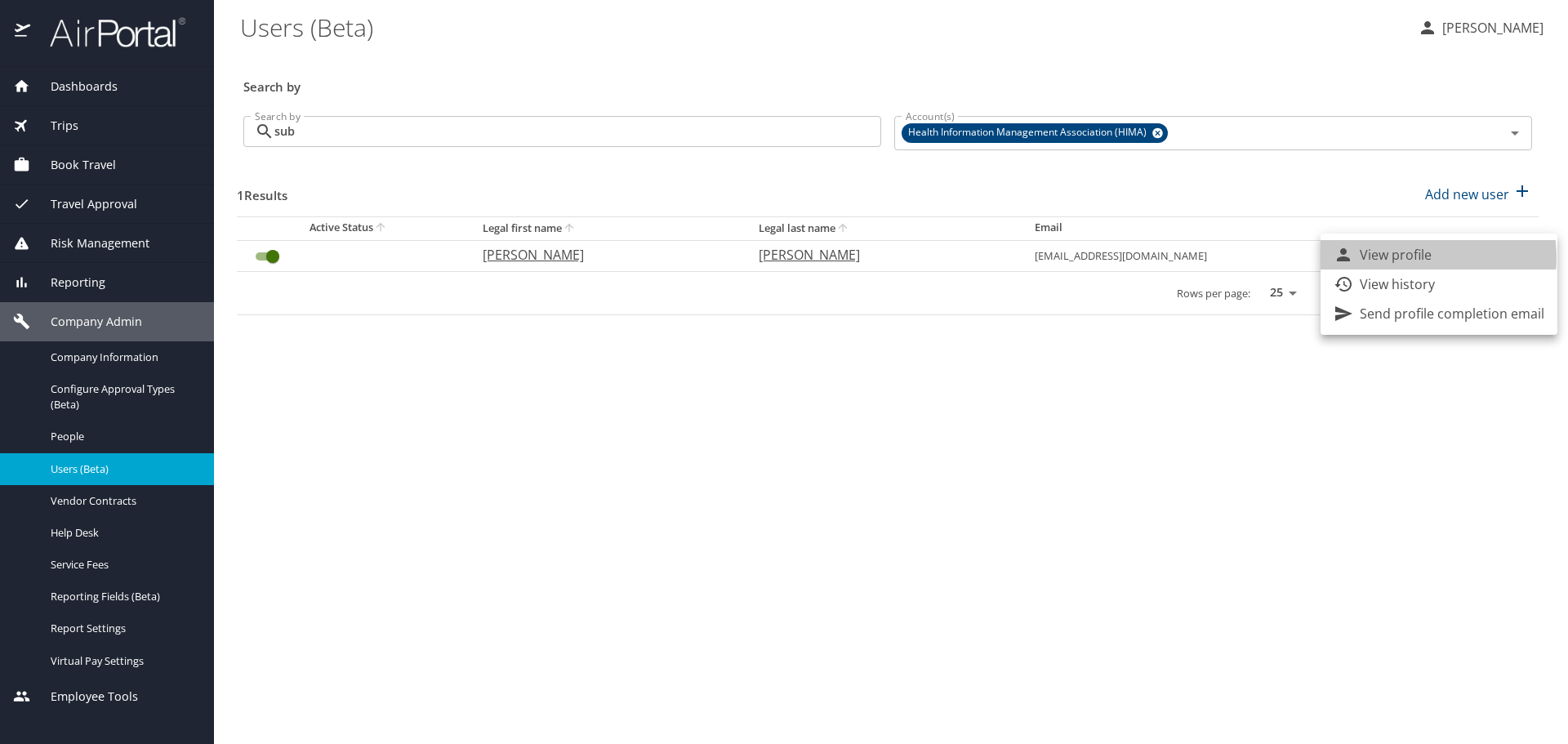
click at [1407, 258] on p "View profile" at bounding box center [1396, 254] width 72 height 20
select select "US"
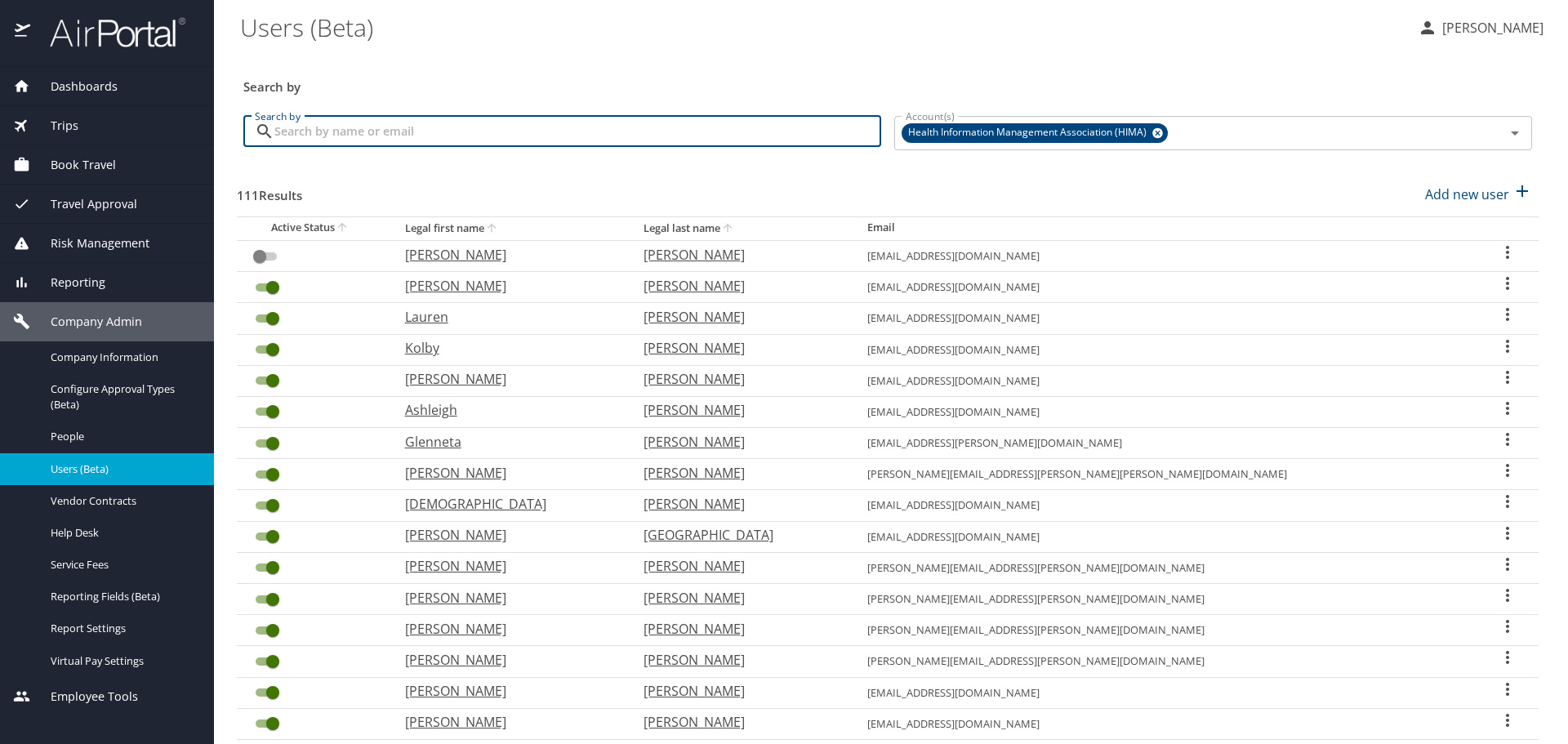
click at [783, 130] on input "Search by" at bounding box center [578, 131] width 607 height 31
type input "virginia"
checkbox input "true"
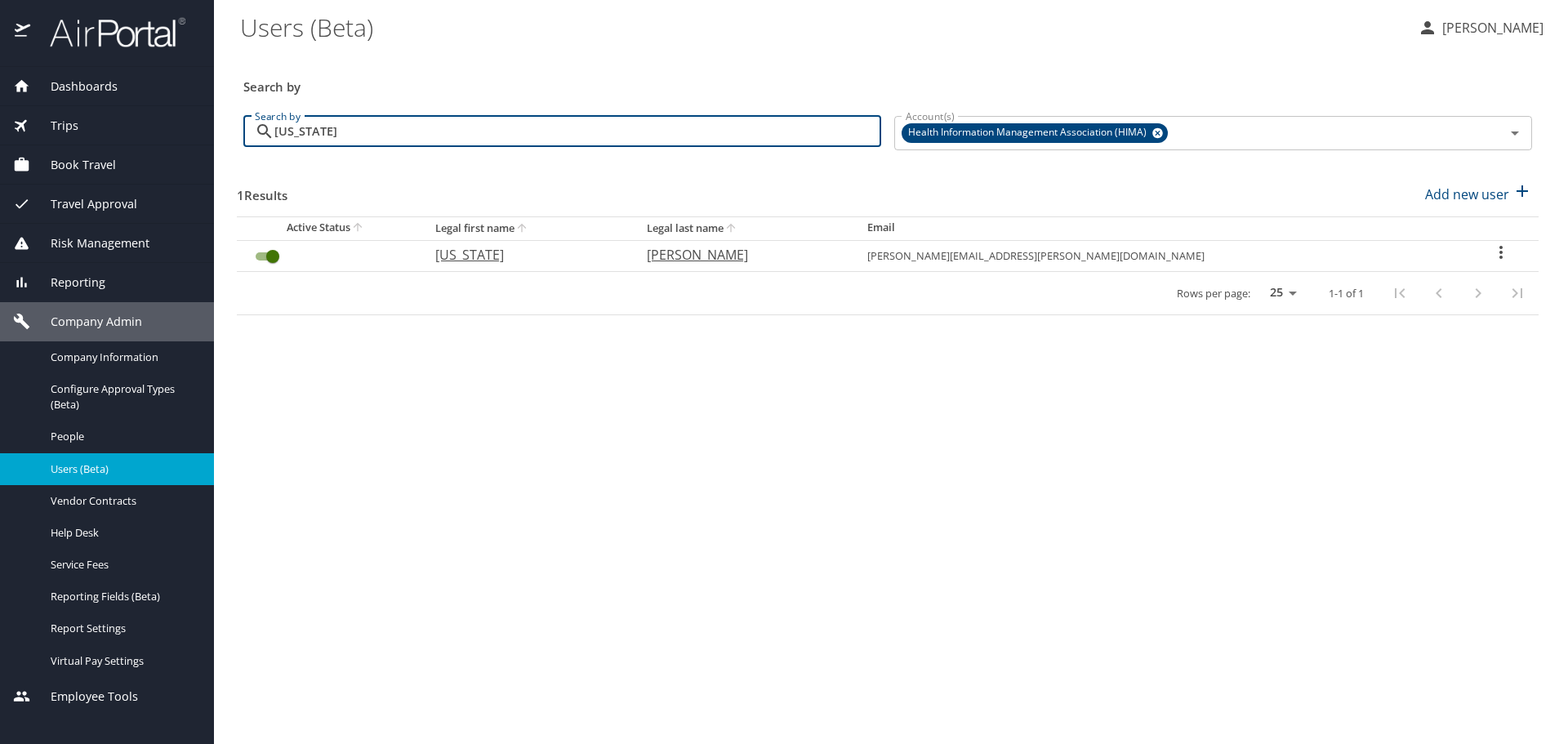
click at [1495, 255] on icon "User Search Table" at bounding box center [1501, 252] width 20 height 20
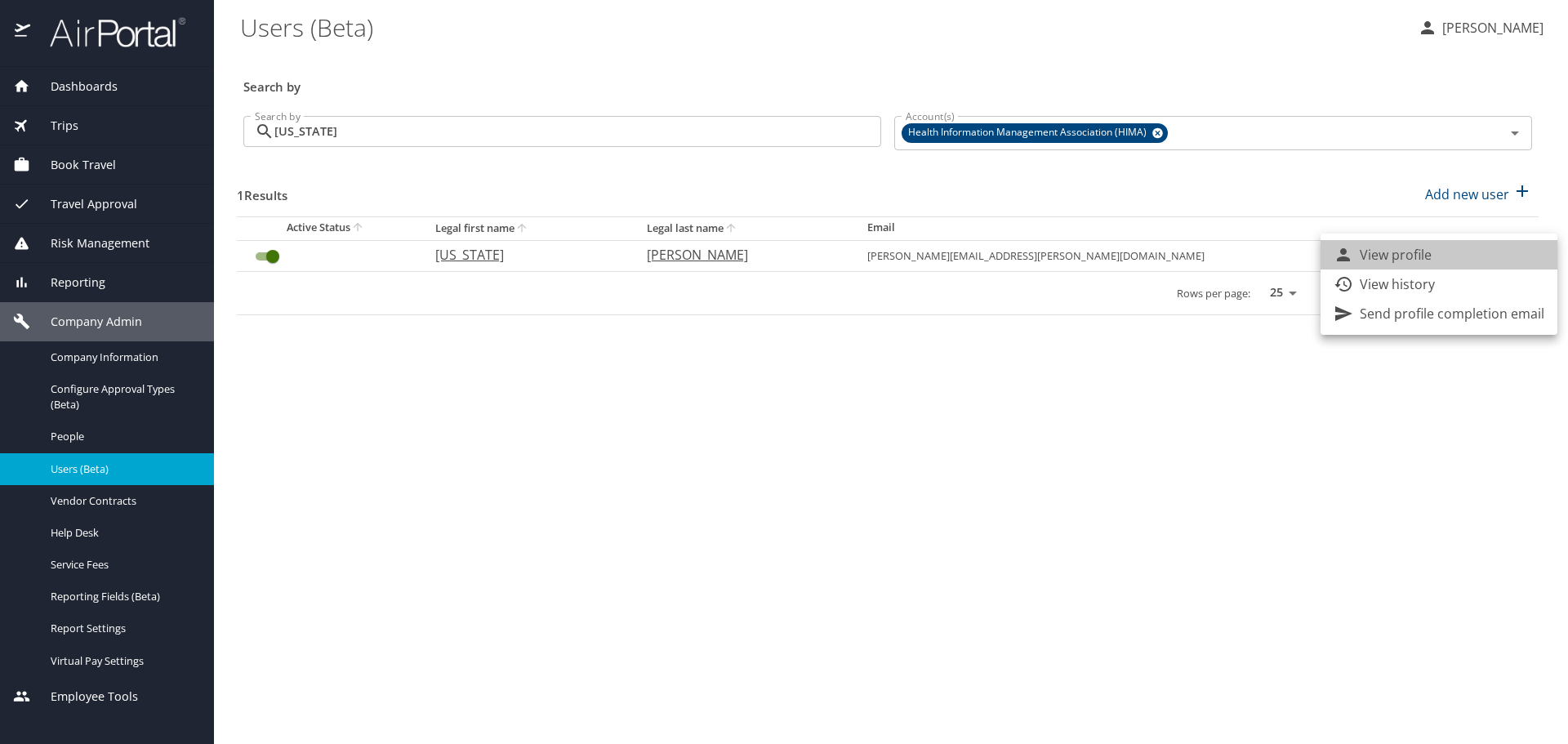
click at [1465, 250] on li "View profile" at bounding box center [1439, 254] width 237 height 29
select select "US"
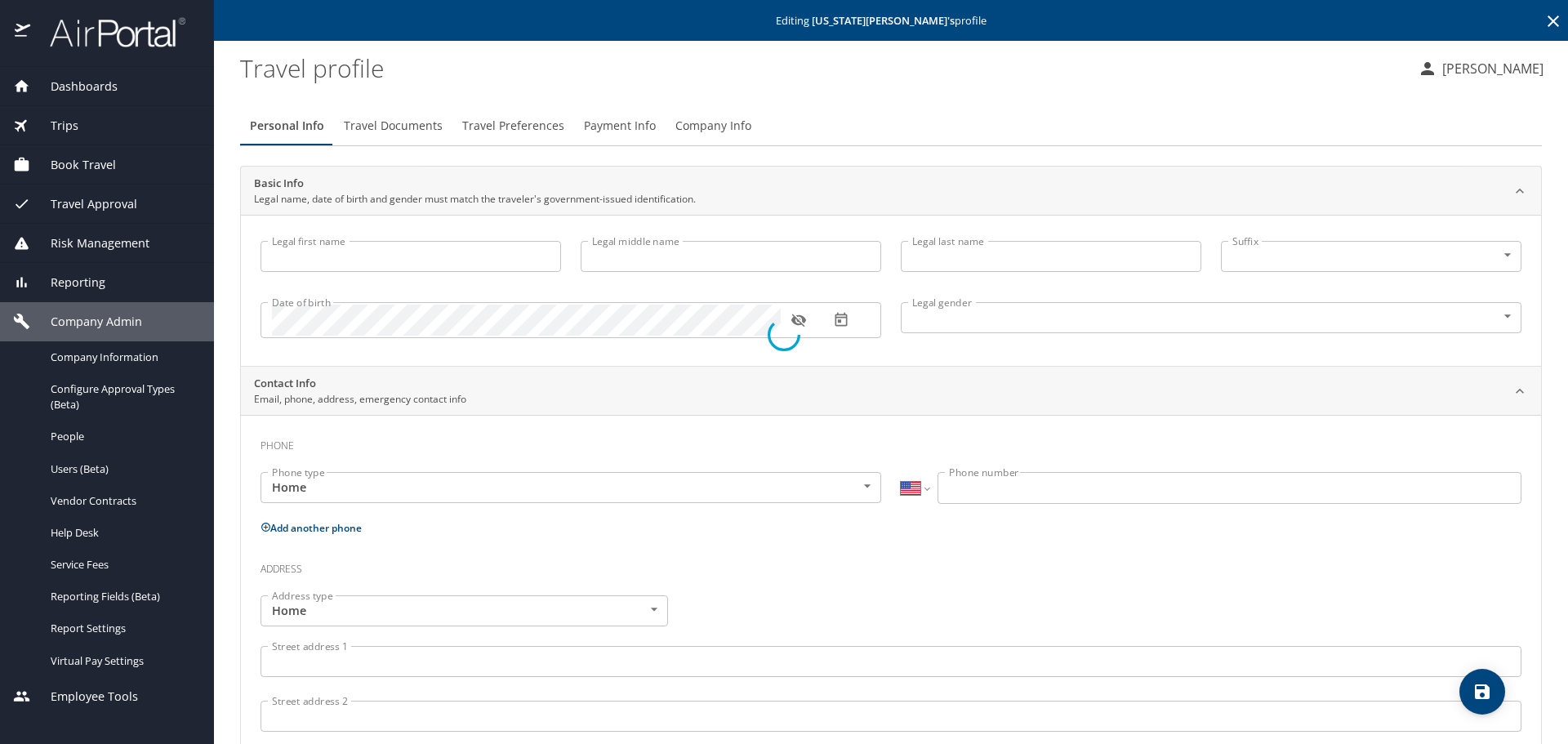
type input "[US_STATE]"
type input "[PERSON_NAME]"
type input "Undisclosed"
select select "US"
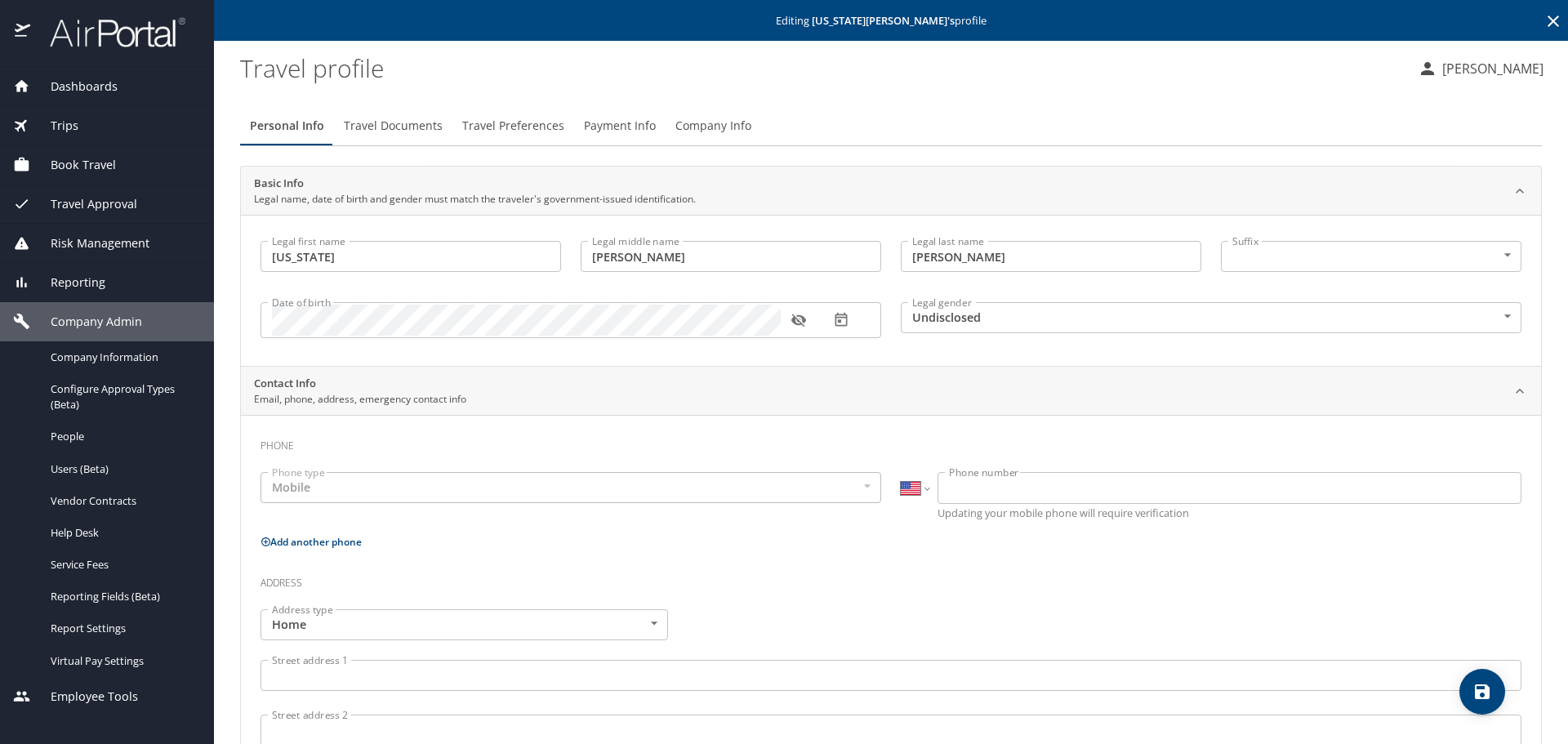
click at [709, 126] on span "Company Info" at bounding box center [713, 126] width 76 height 21
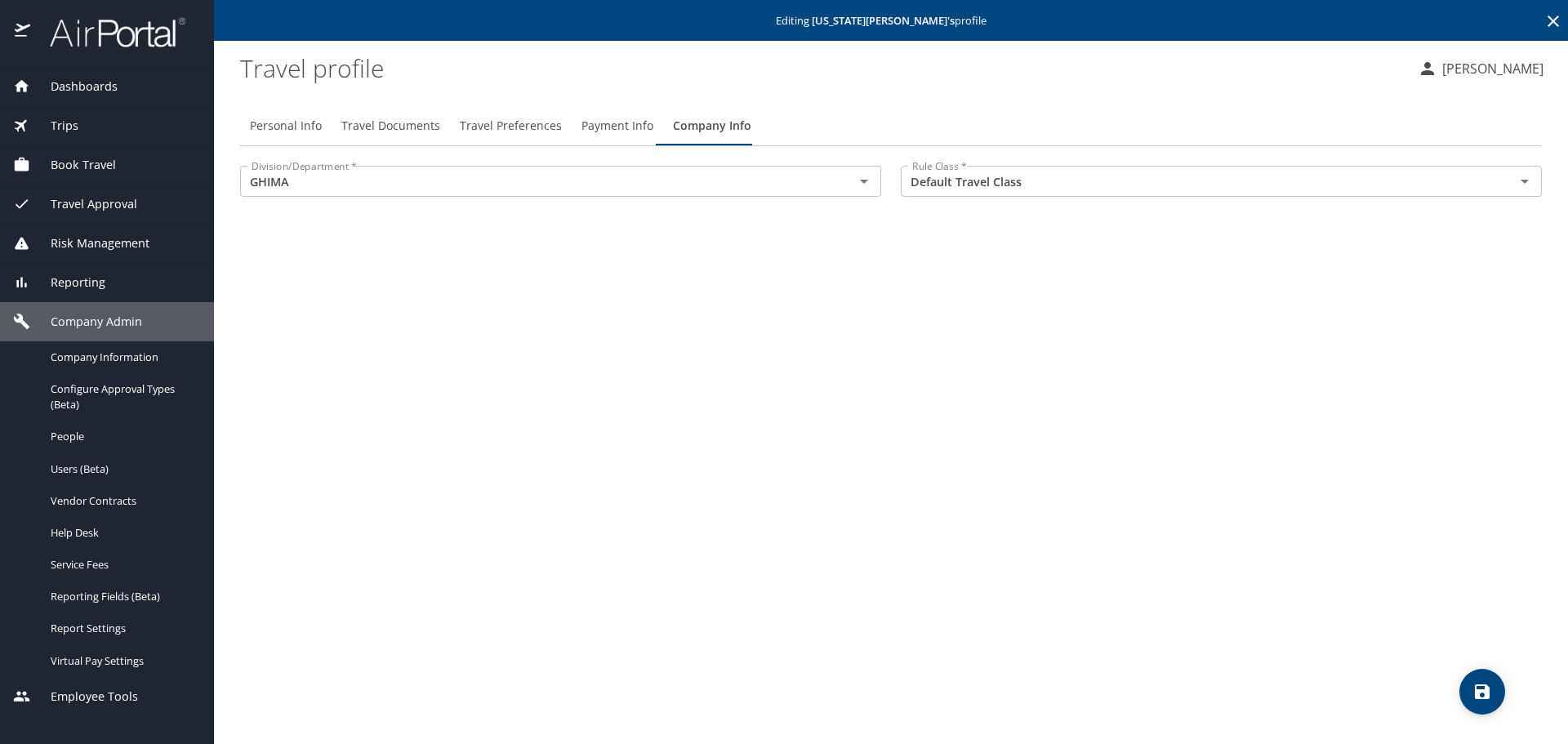
click at [1557, 24] on icon at bounding box center [1552, 21] width 11 height 11
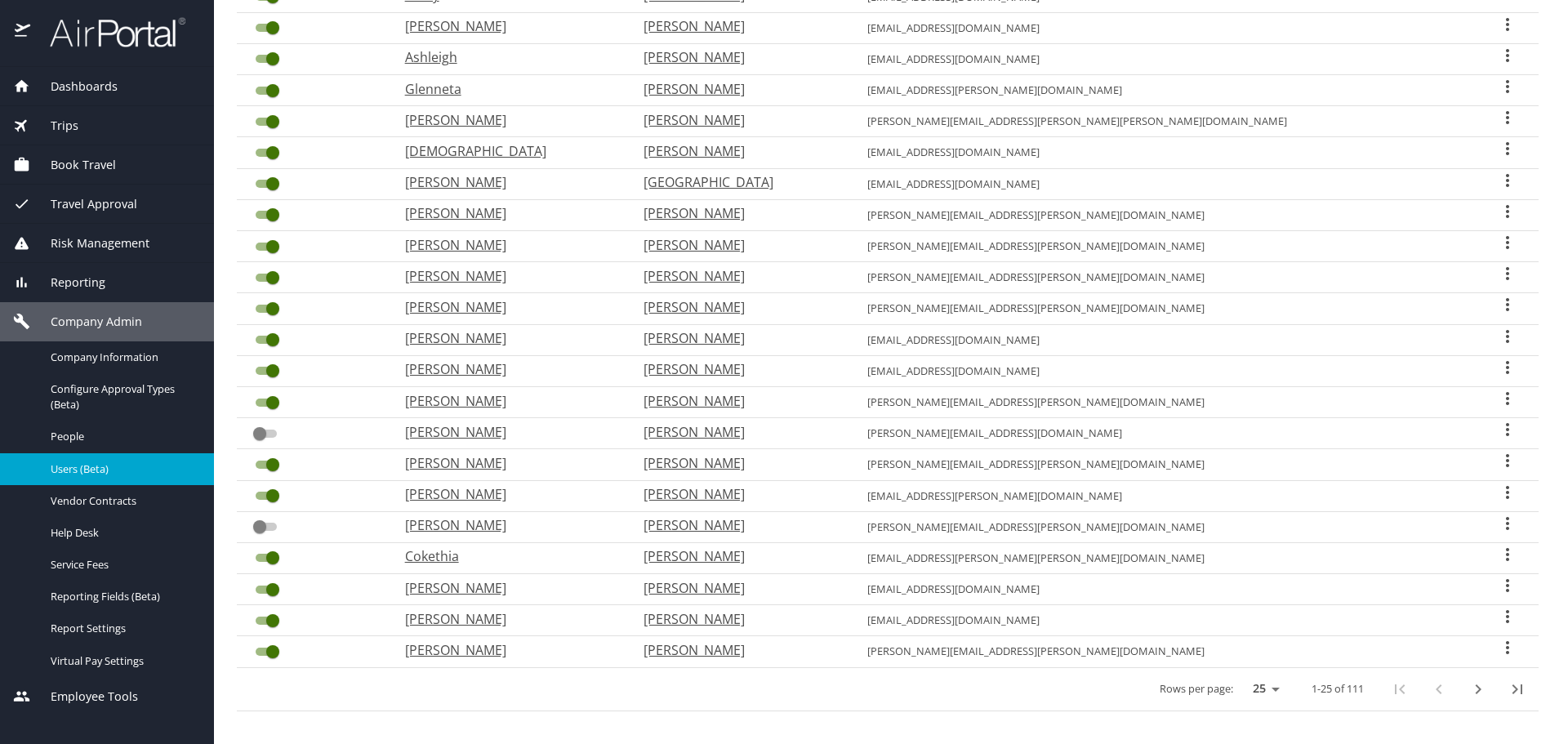
scroll to position [361, 0]
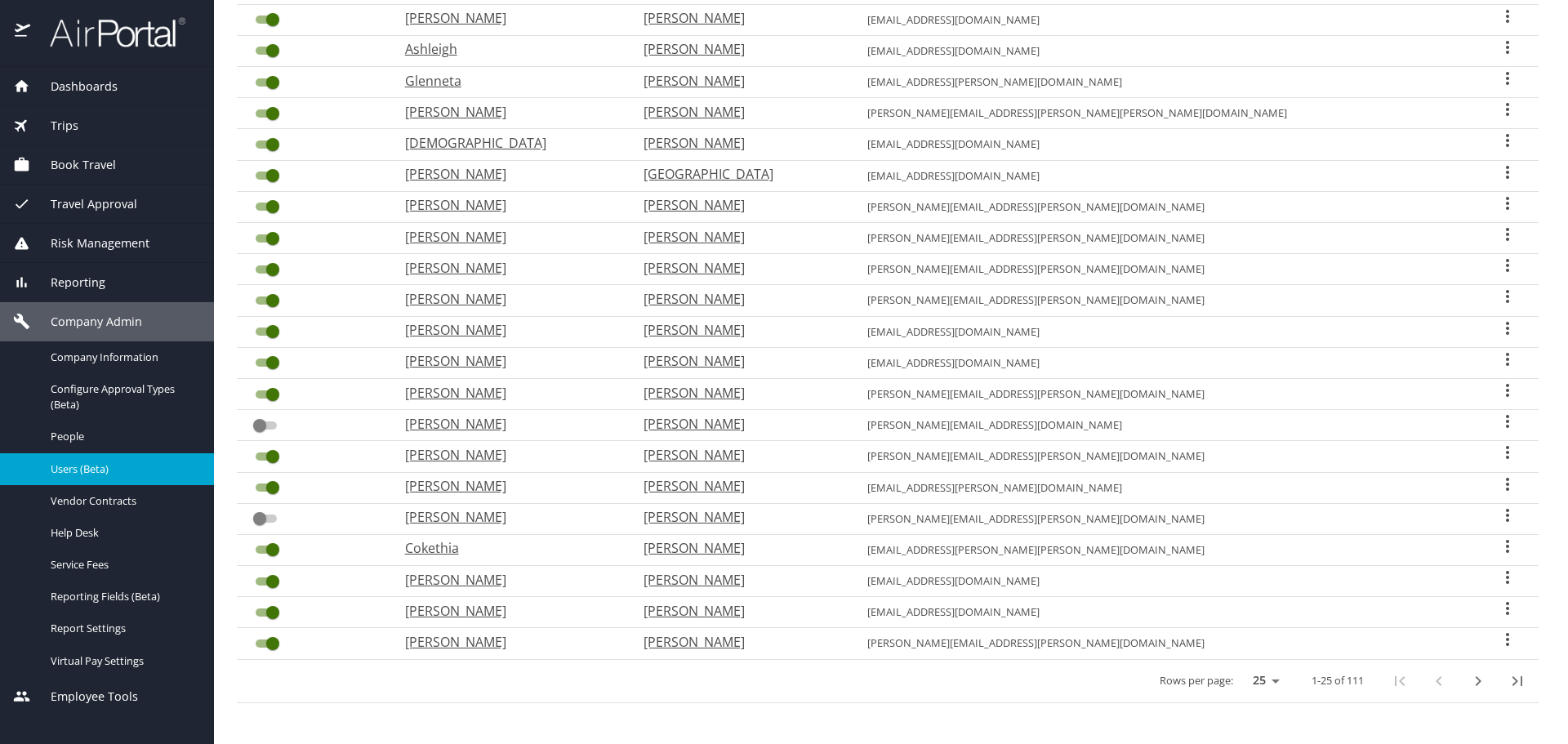
click at [1498, 548] on icon "User Search Table" at bounding box center [1508, 546] width 20 height 20
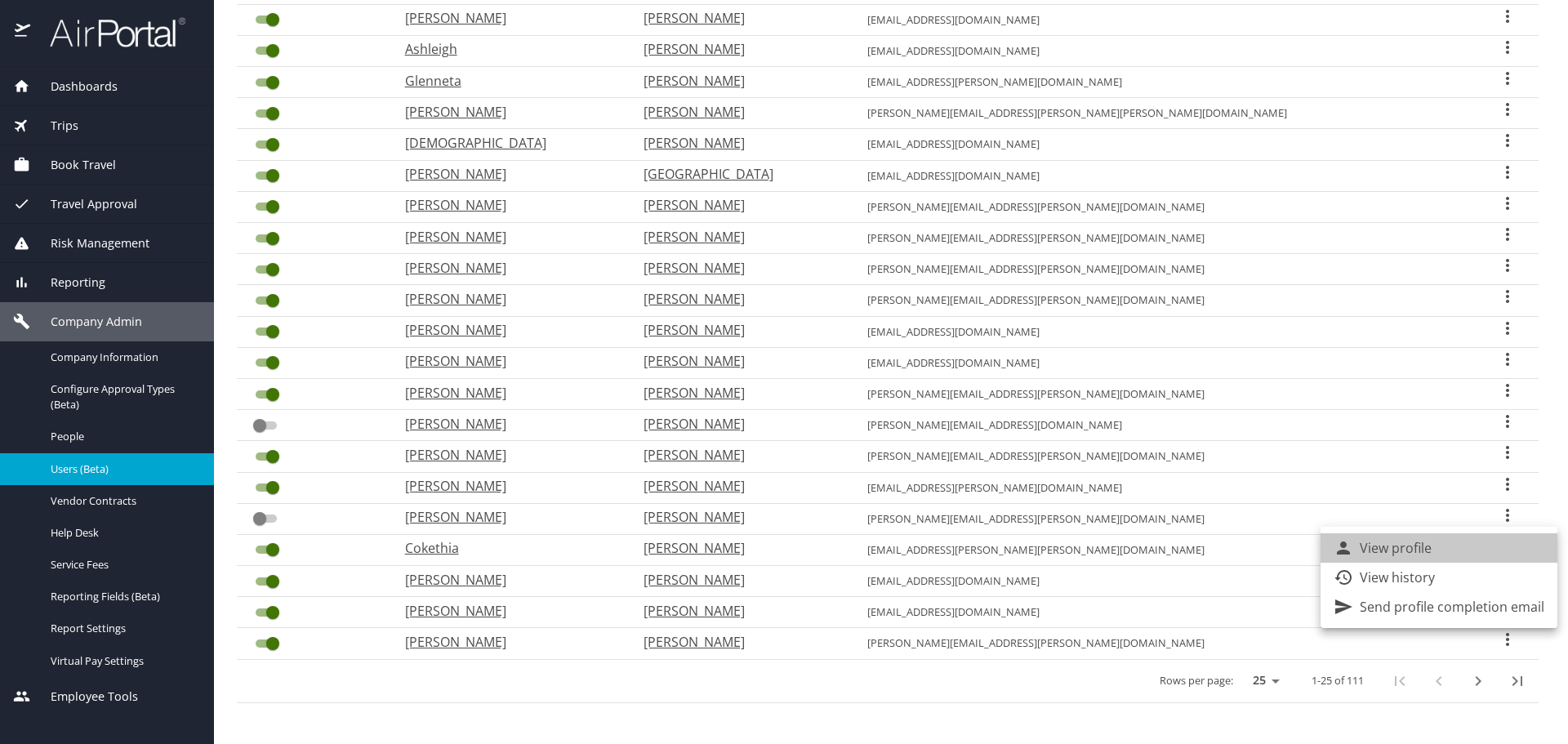
click at [1452, 548] on li "View profile" at bounding box center [1439, 547] width 237 height 29
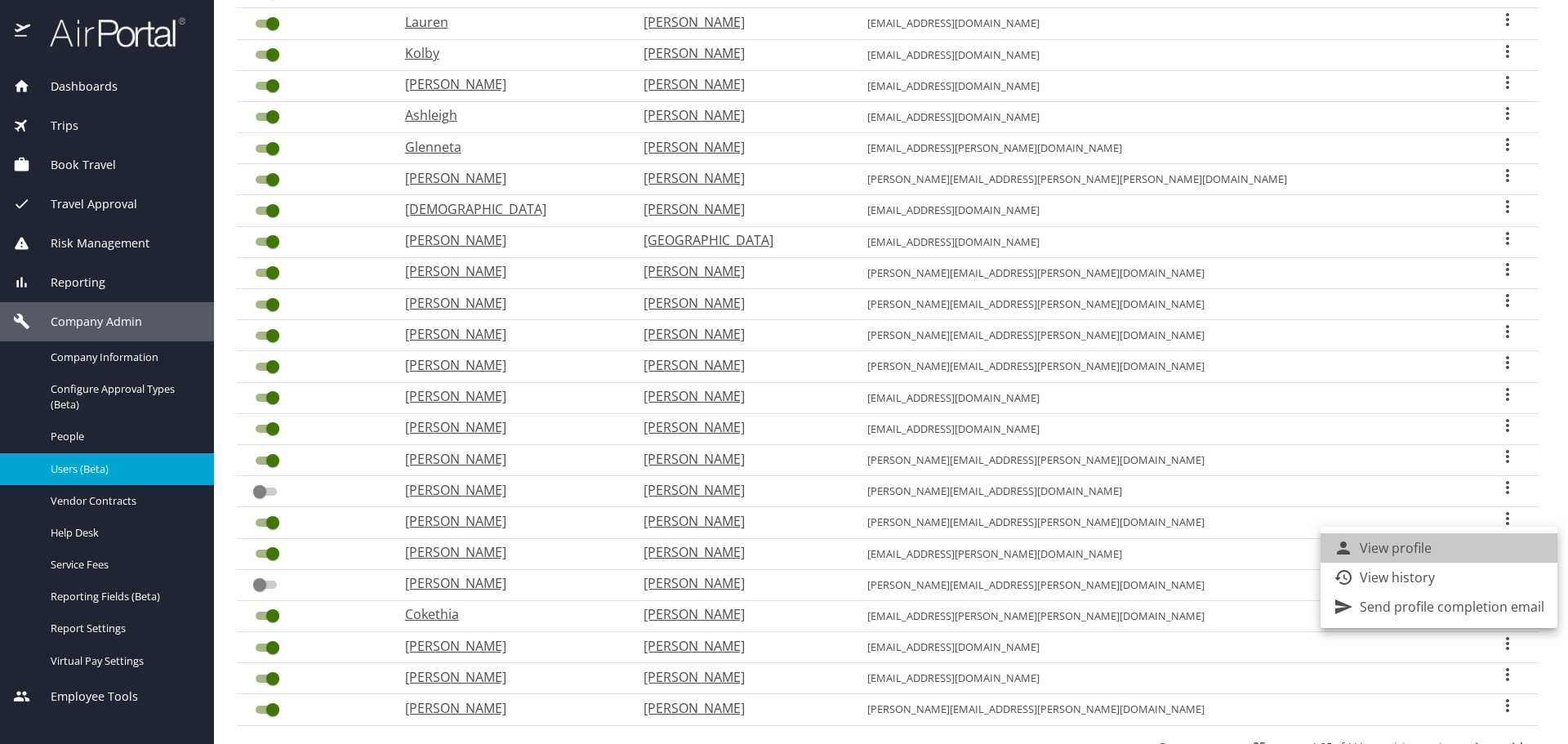
select select "US"
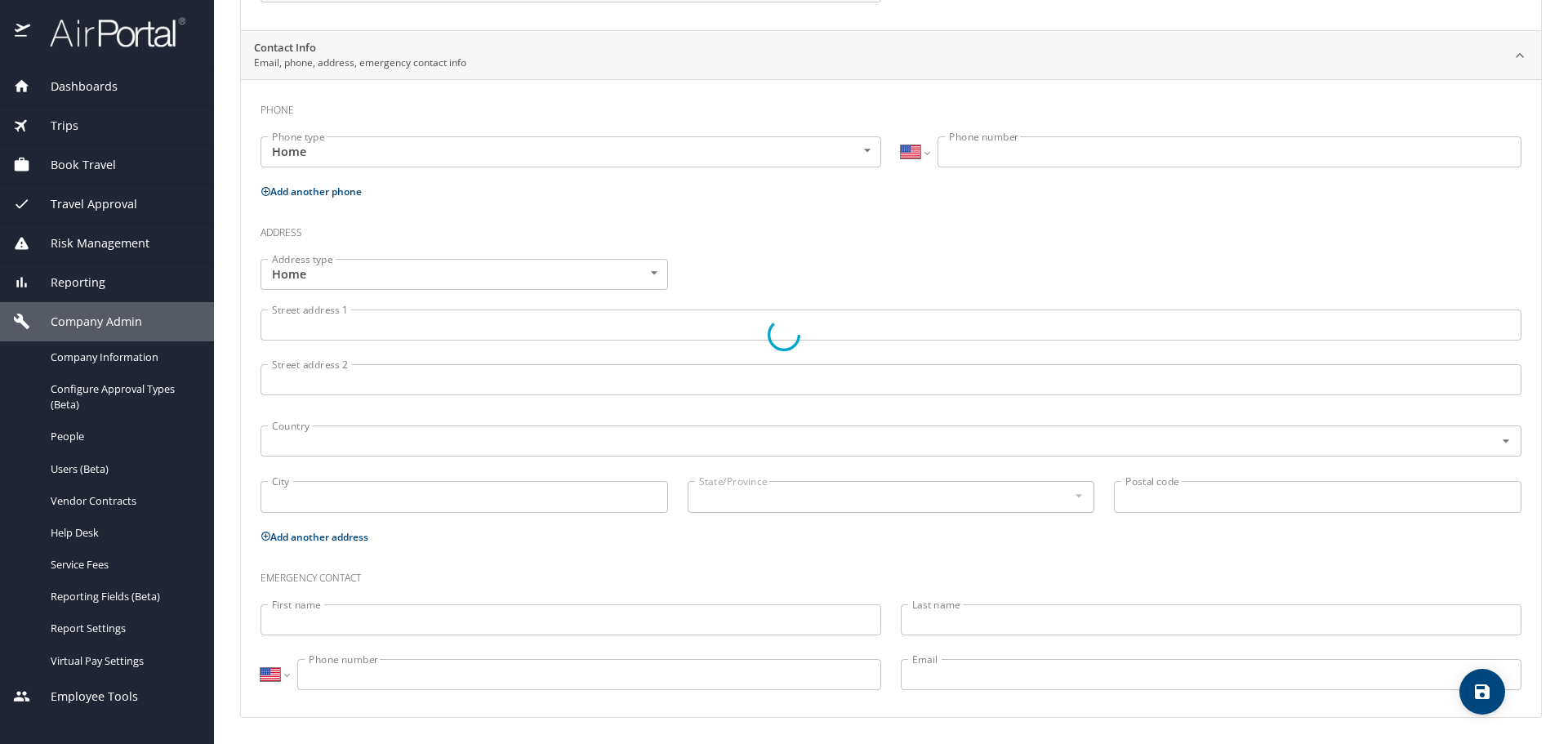
type input "Cokethia"
type input "[PERSON_NAME]"
type input "[DEMOGRAPHIC_DATA]"
select select "US"
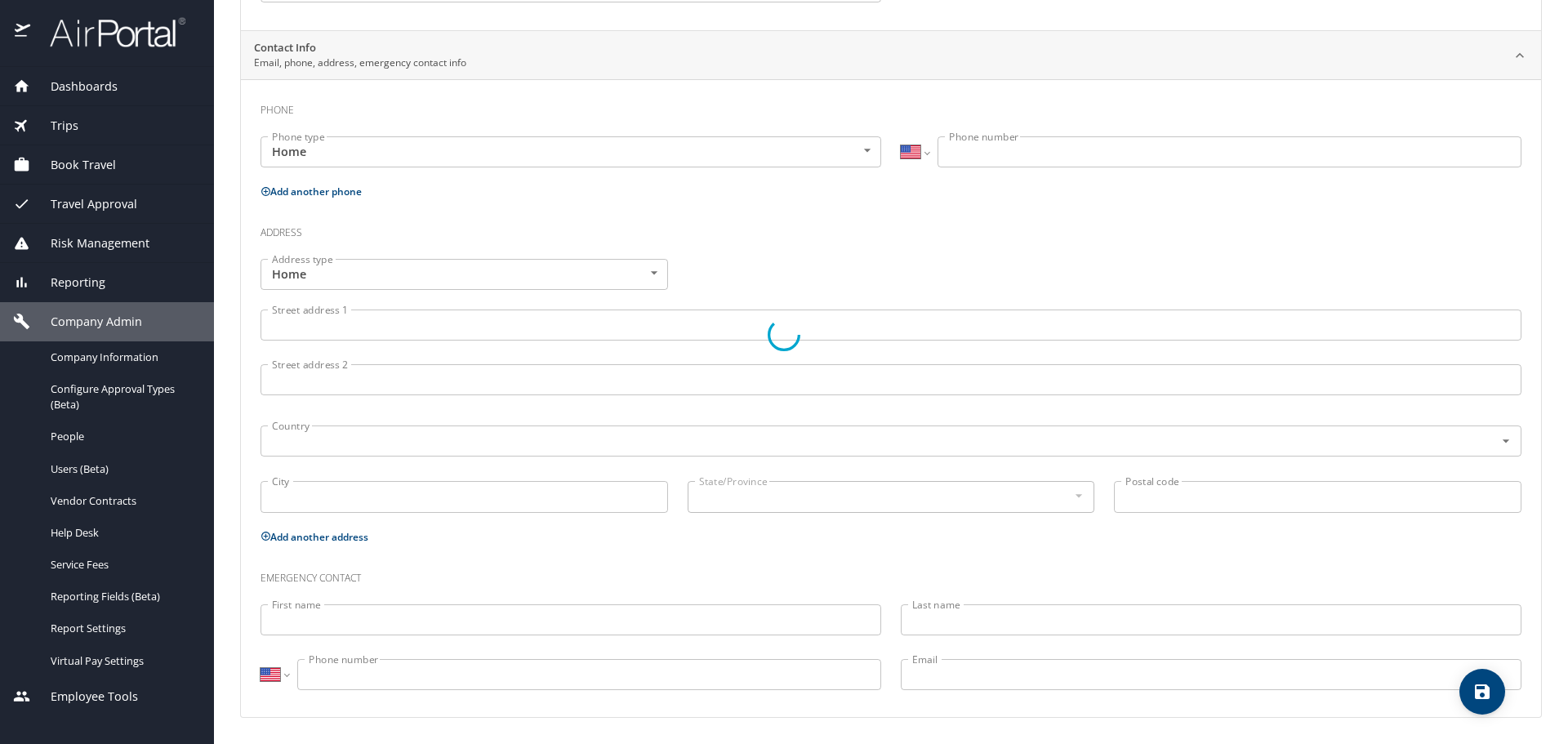
select select "US"
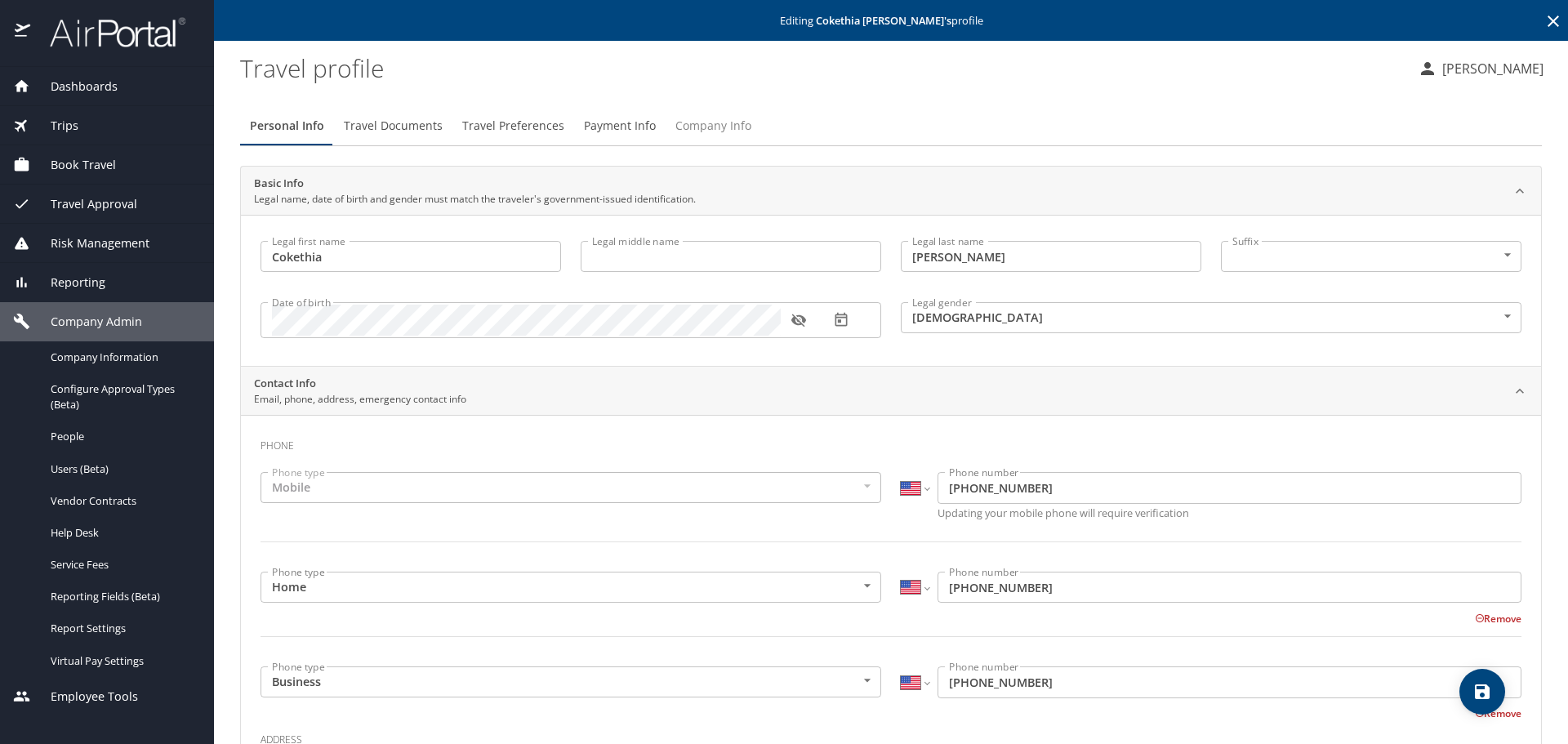
click at [700, 129] on span "Company Info" at bounding box center [713, 126] width 76 height 21
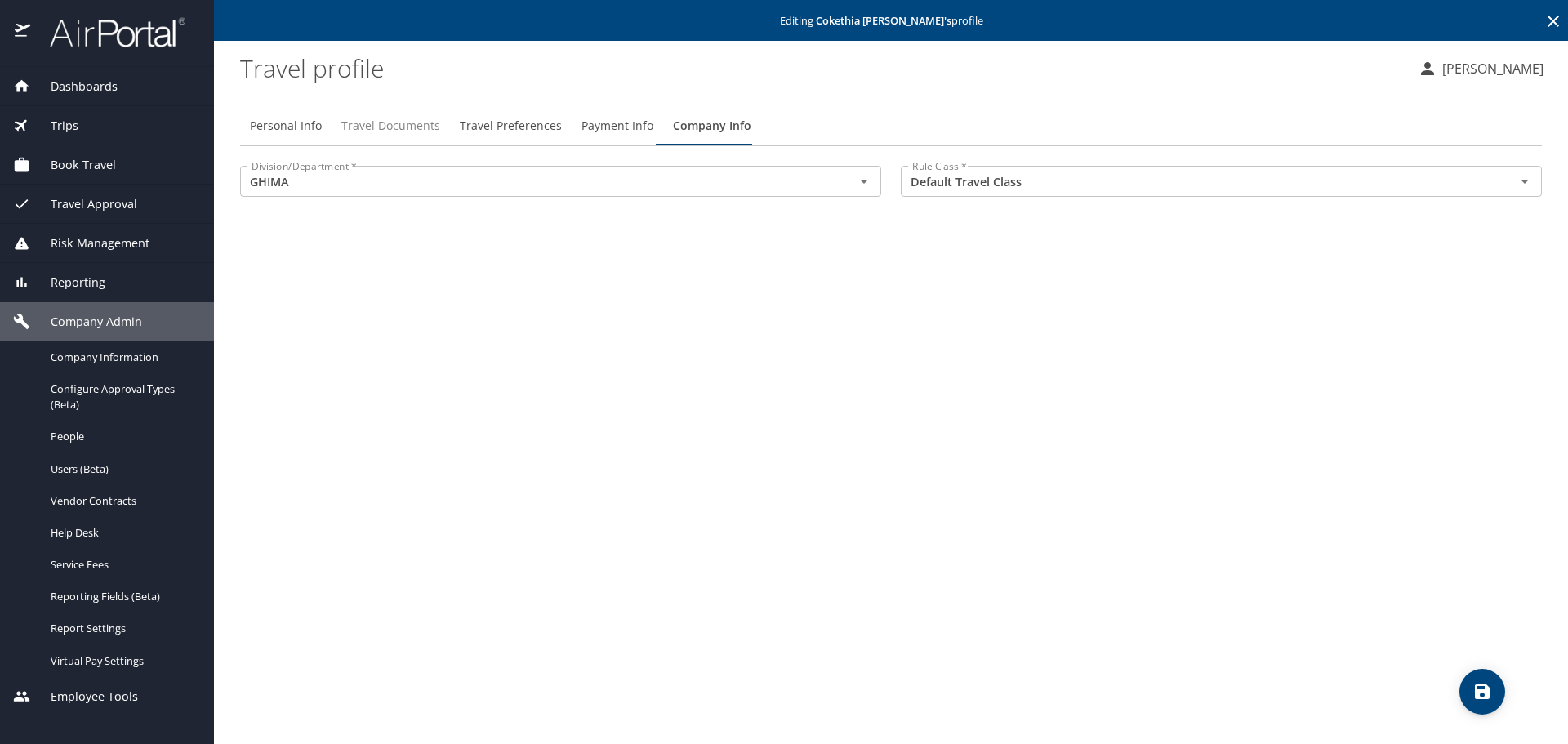
click at [373, 128] on span "Travel Documents" at bounding box center [391, 126] width 99 height 21
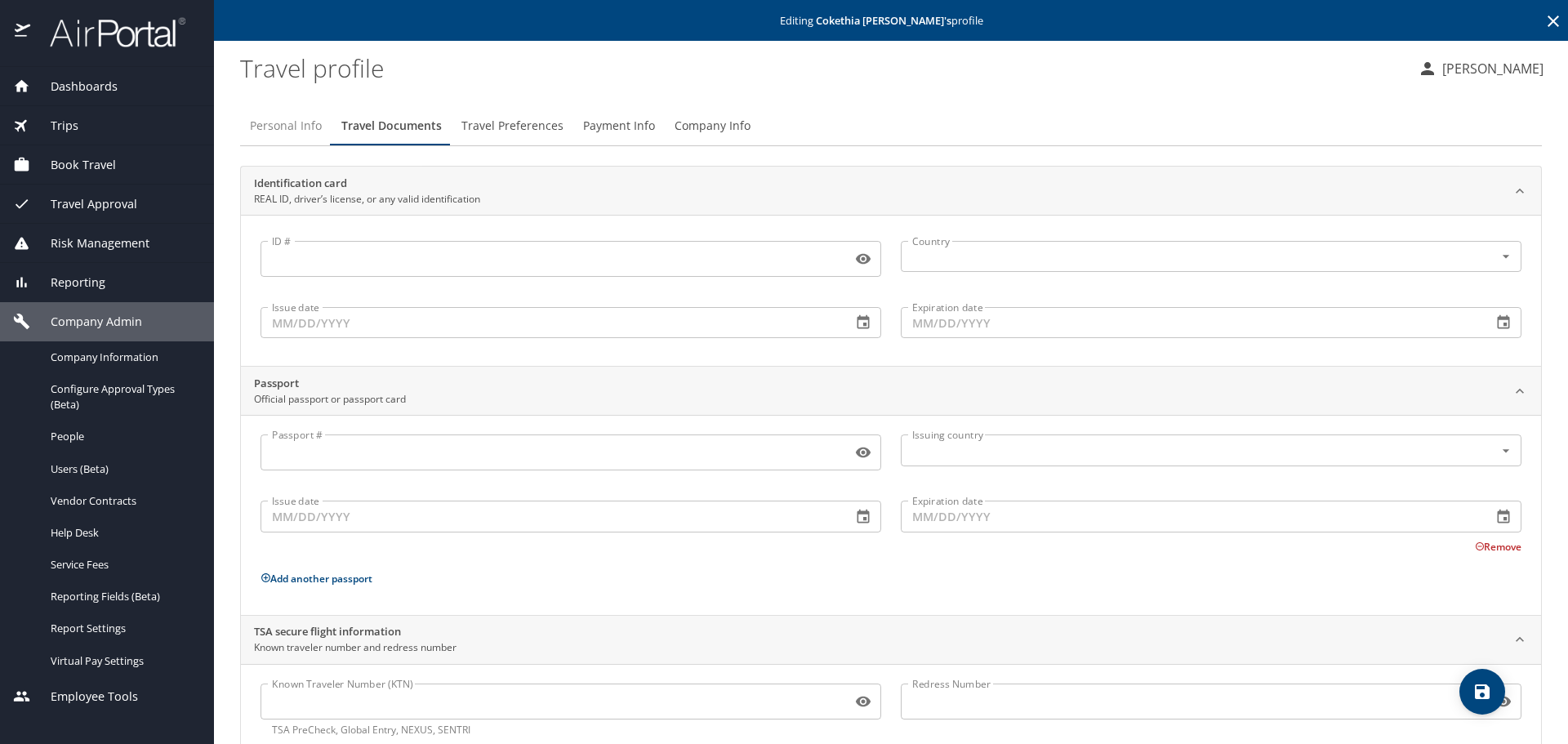
click at [278, 125] on span "Personal Info" at bounding box center [285, 126] width 72 height 21
select select "US"
